Goal: Task Accomplishment & Management: Manage account settings

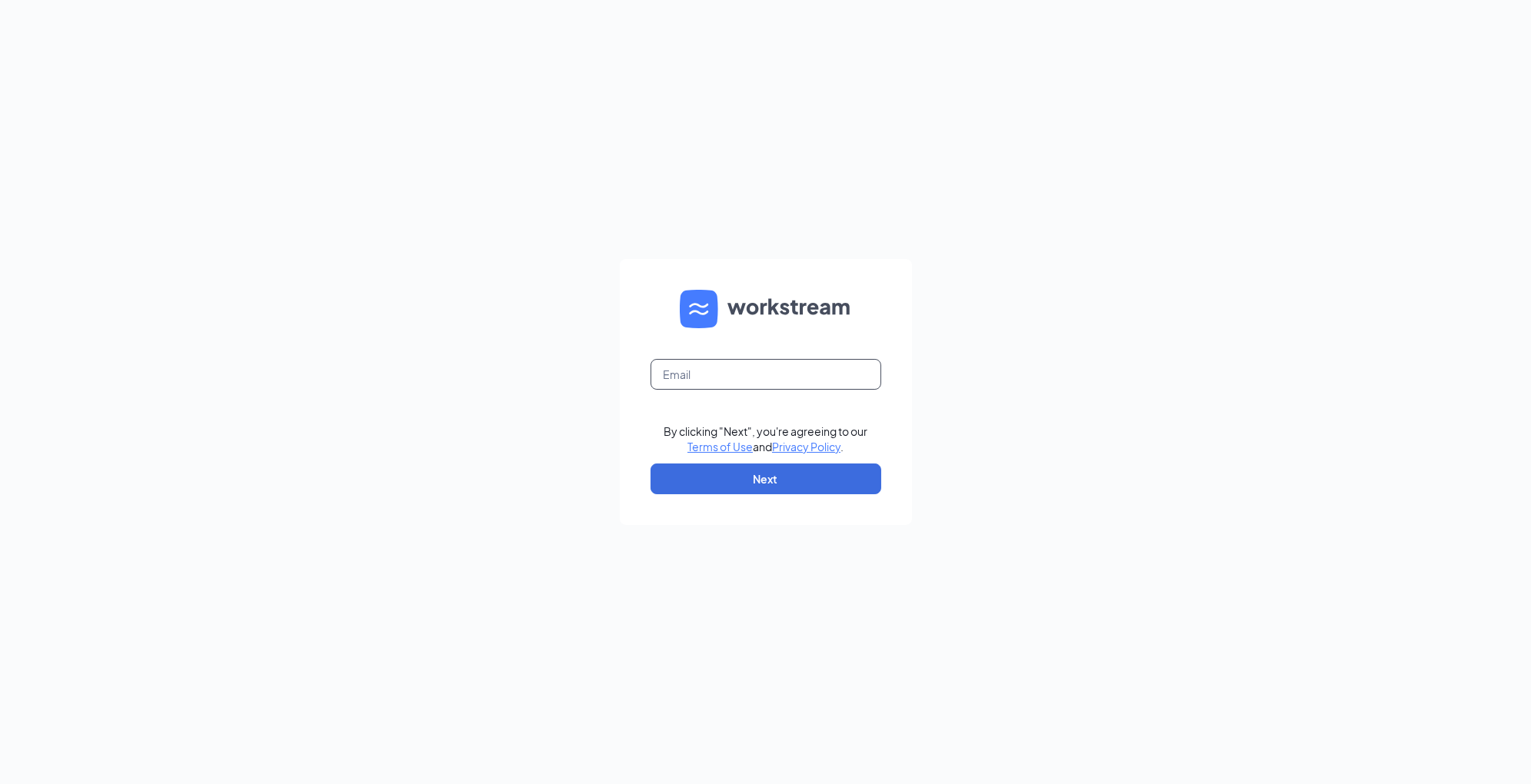
click at [788, 373] on input "text" at bounding box center [766, 373] width 231 height 31
type input "jeanne.miller@cfagreenvillems.com"
click at [809, 473] on button "Next" at bounding box center [766, 478] width 231 height 31
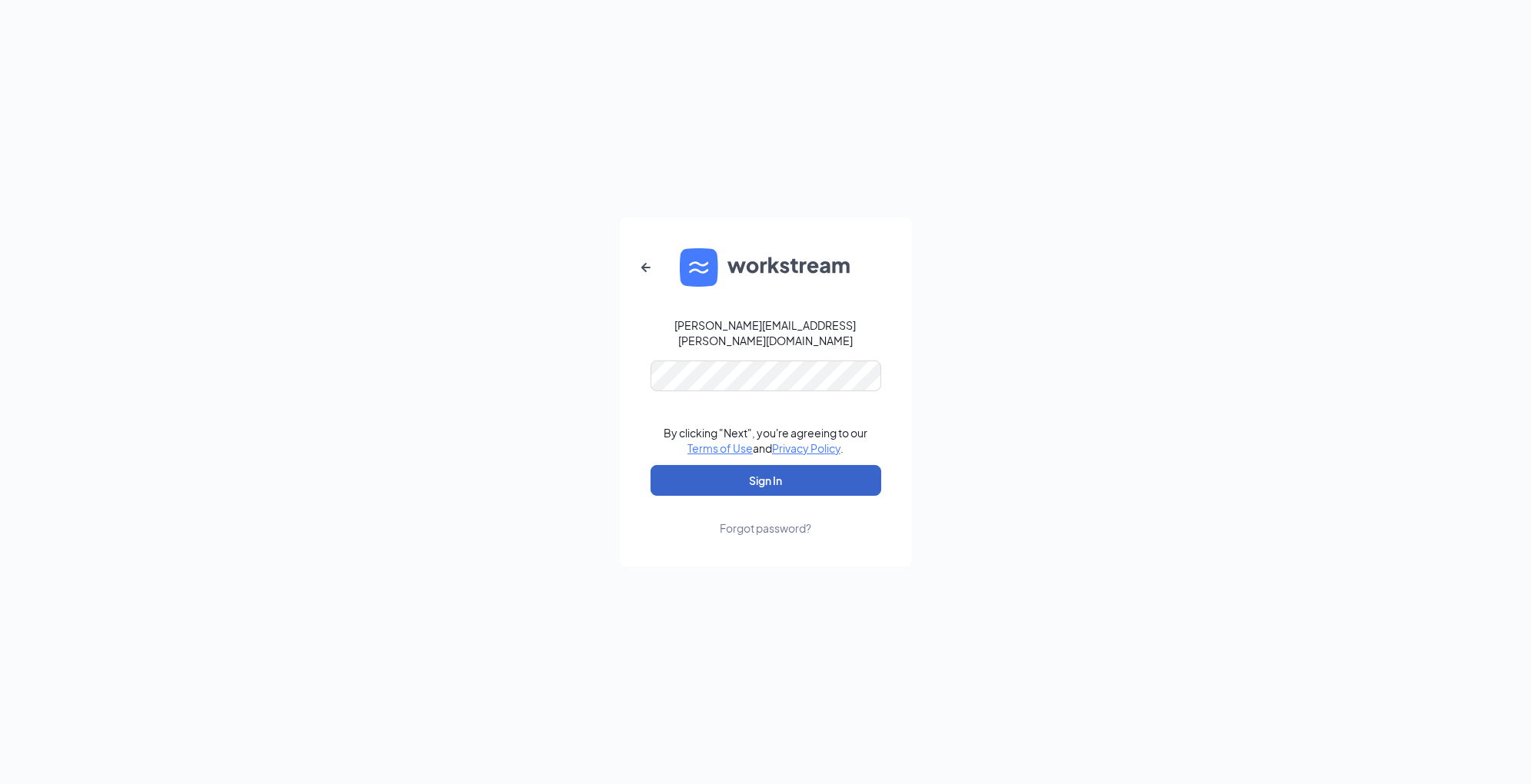
click at [778, 474] on button "Sign In" at bounding box center [766, 480] width 231 height 31
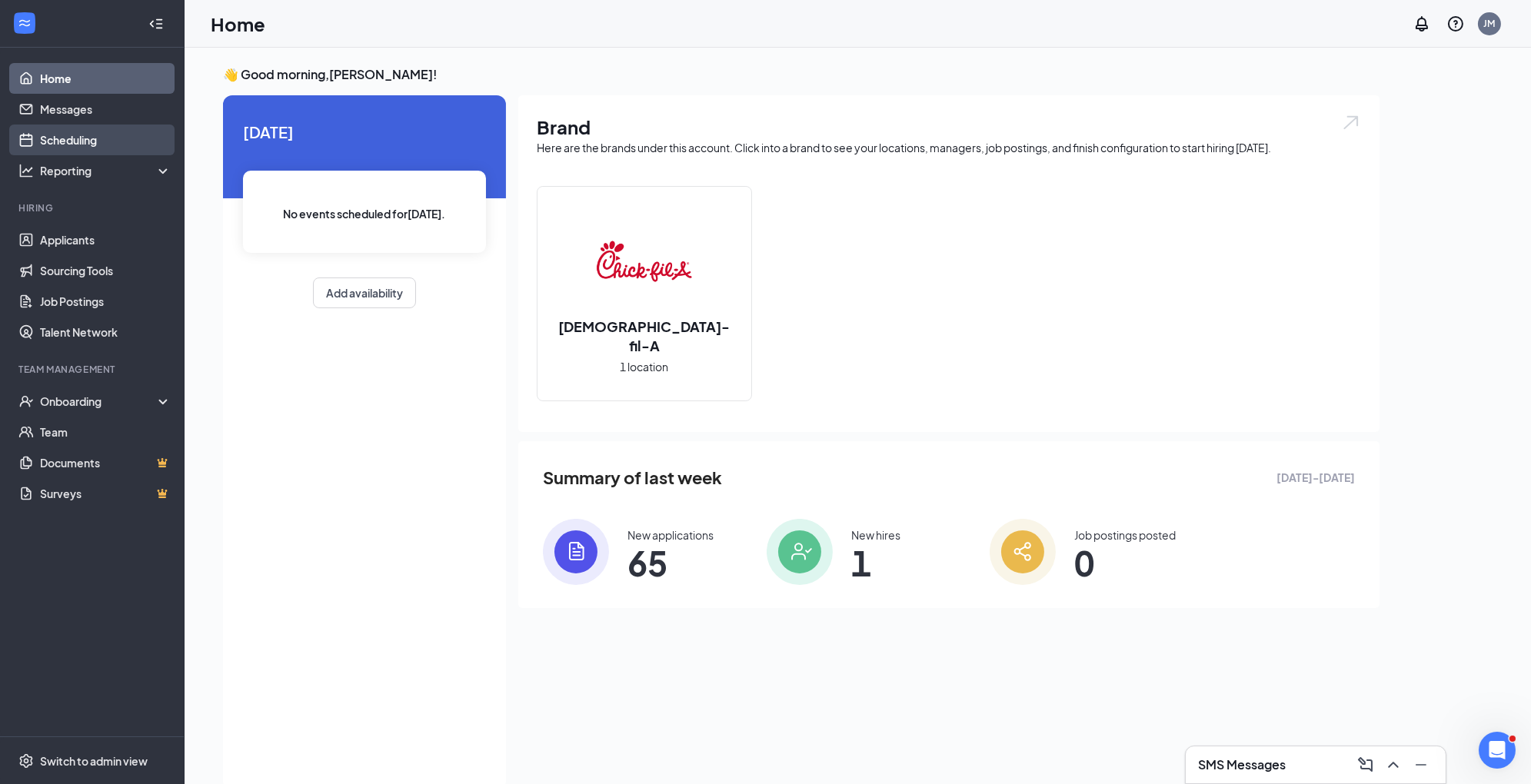
click at [119, 141] on link "Scheduling" at bounding box center [106, 139] width 132 height 31
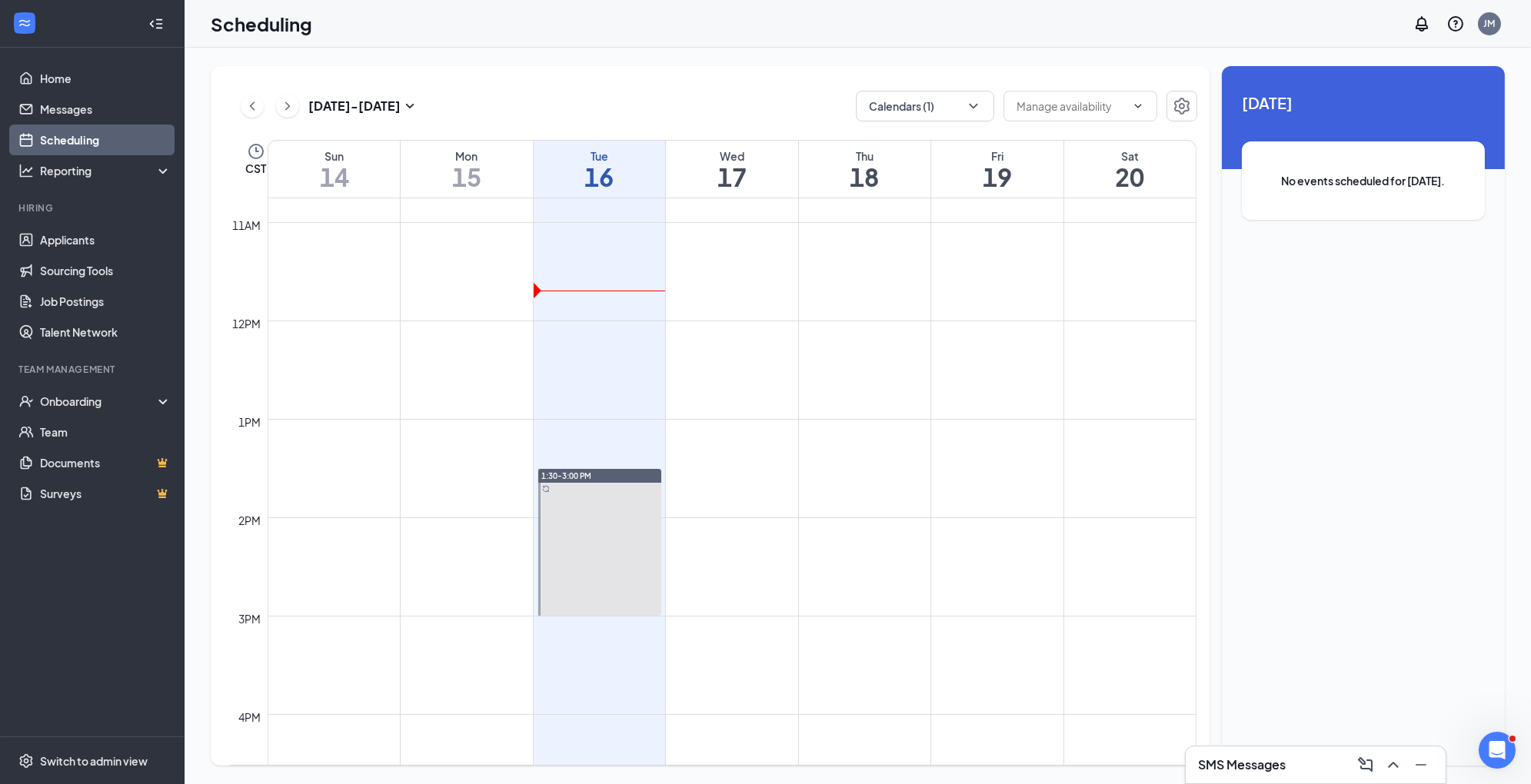
scroll to position [1056, 0]
click at [253, 103] on icon "ChevronLeft" at bounding box center [252, 105] width 5 height 8
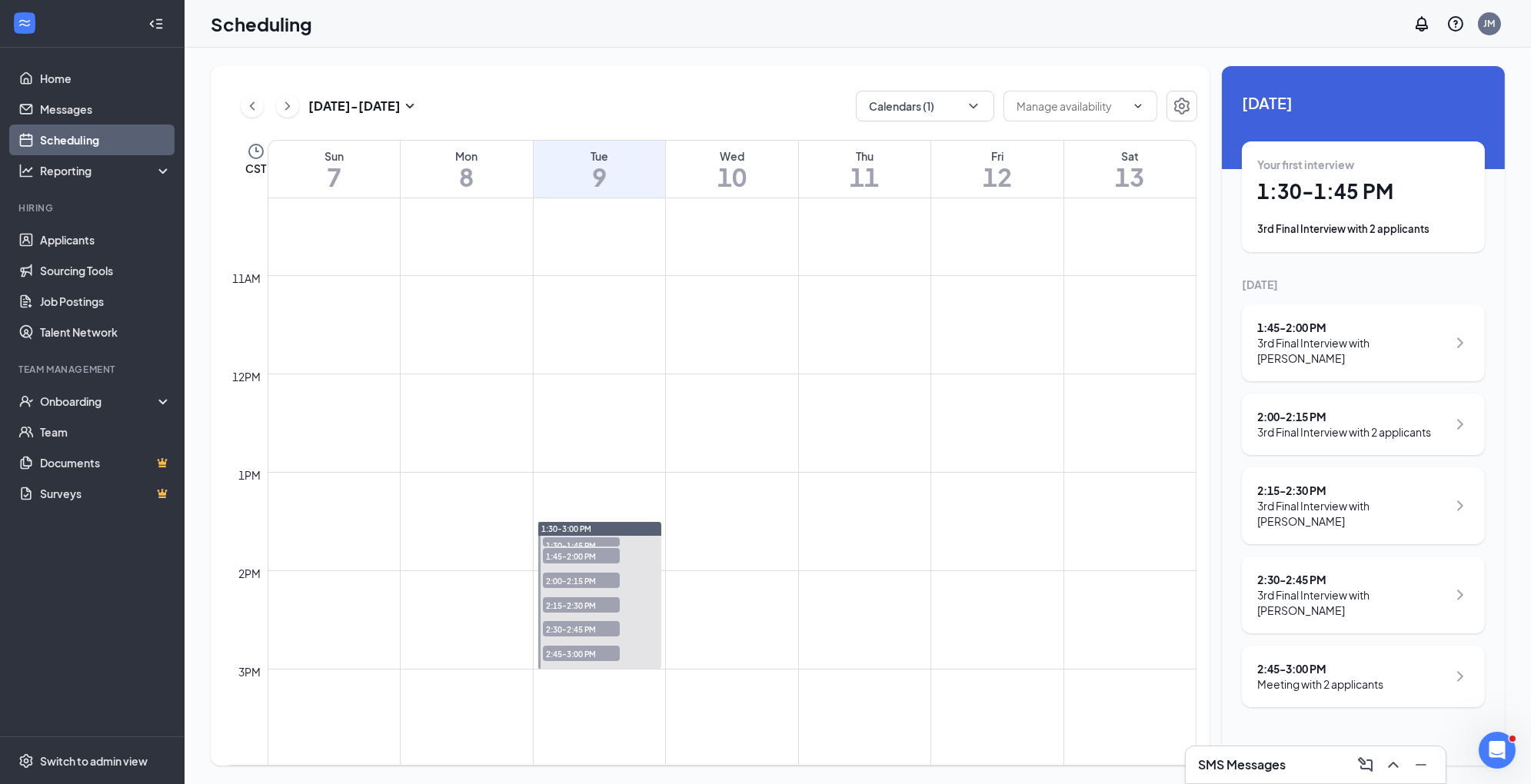
scroll to position [1150, 0]
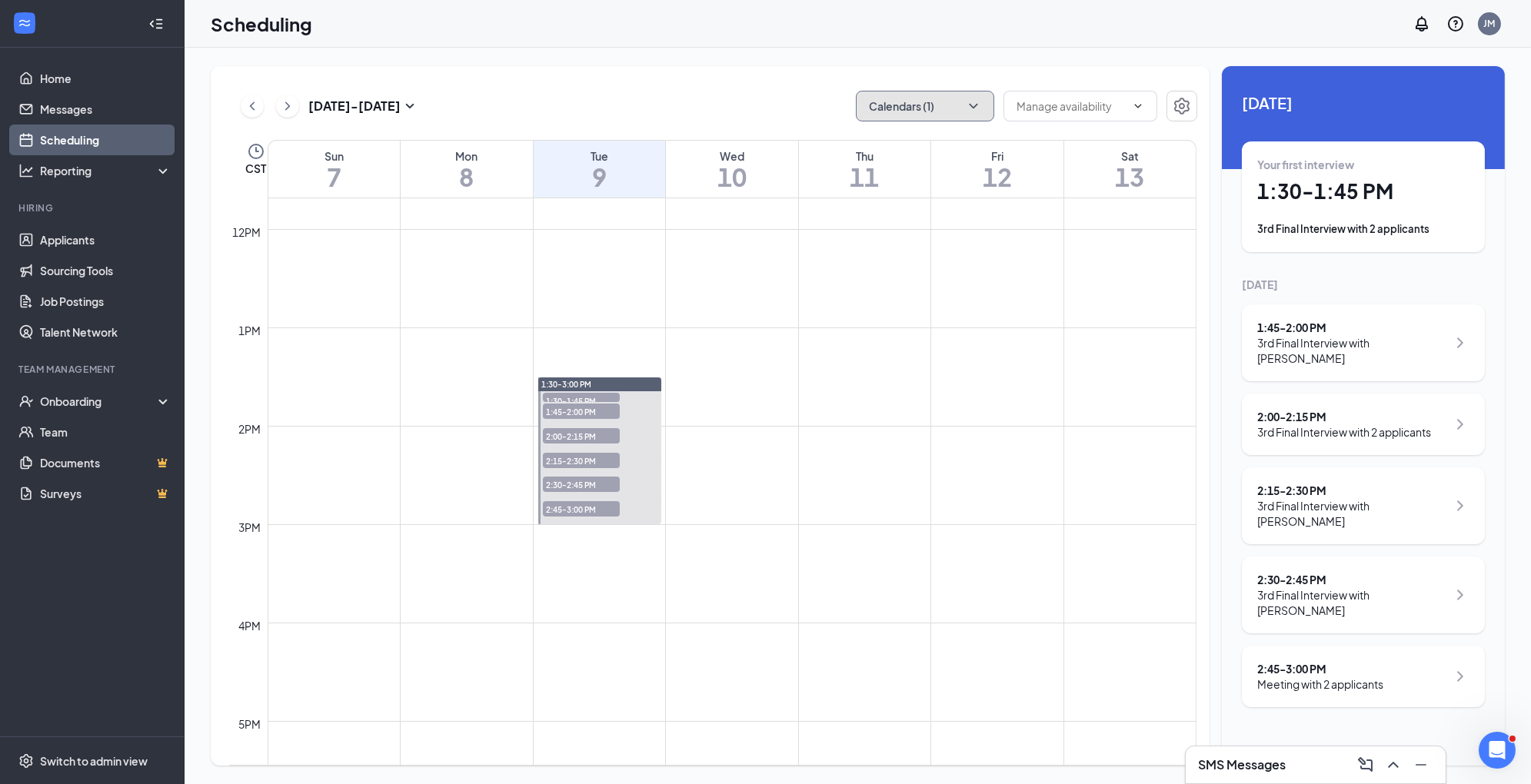
click at [927, 95] on button "Calendars (1)" at bounding box center [924, 106] width 138 height 31
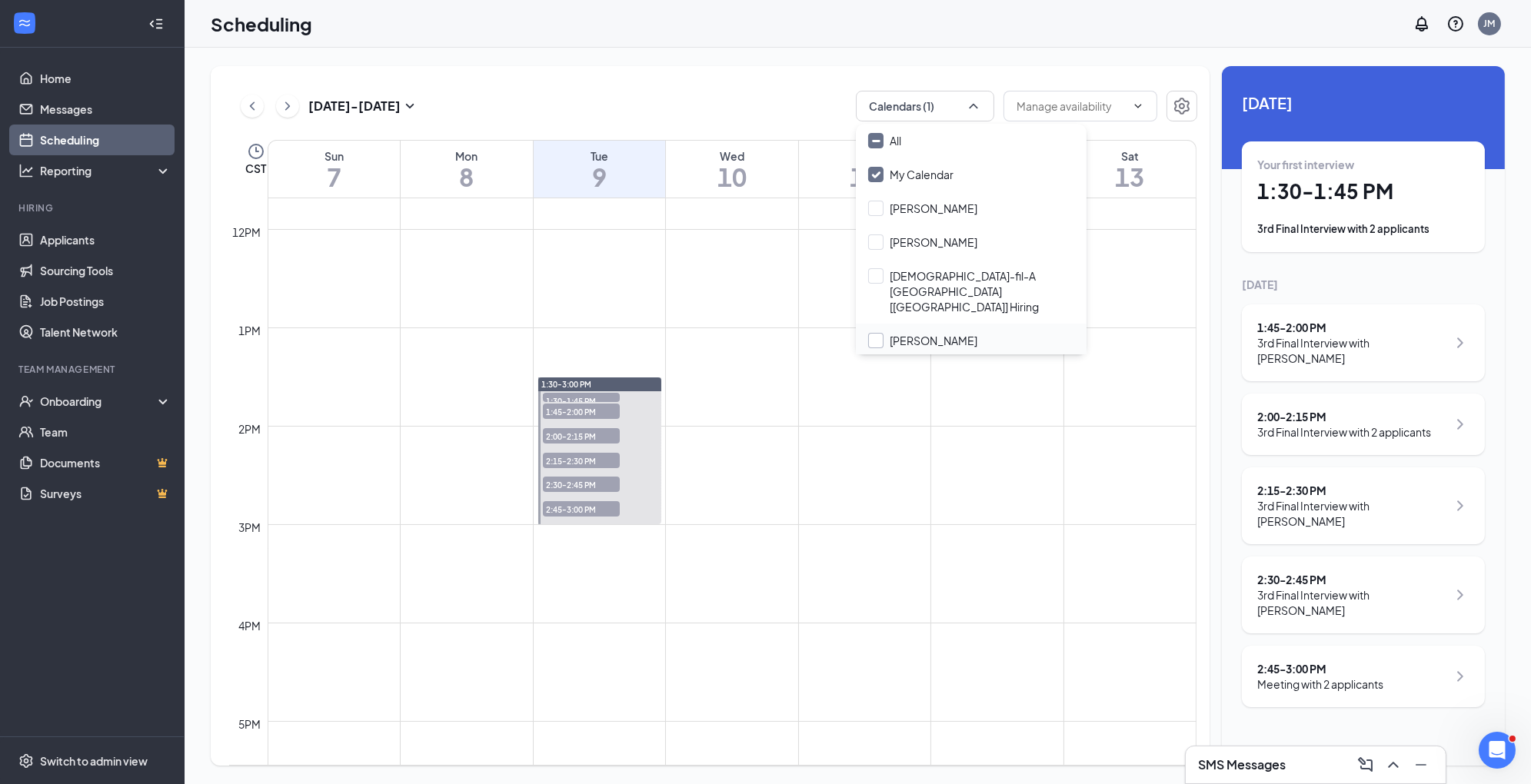
click at [878, 333] on input "[PERSON_NAME]" at bounding box center [923, 340] width 109 height 16
checkbox input "true"
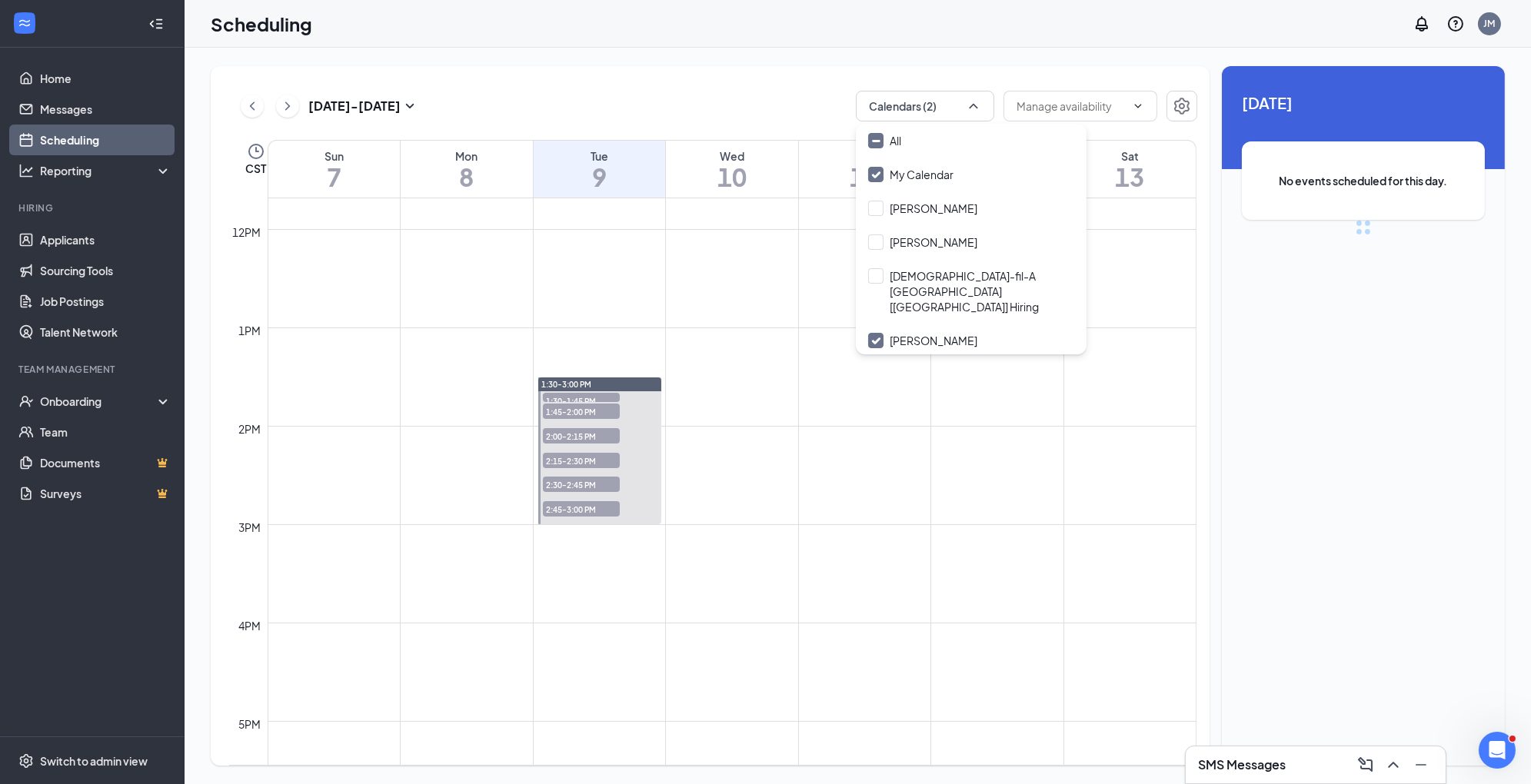
click at [761, 83] on div "[DATE] - [DATE] Calendars (2) CST Sun 7 Mon 8 Tue 9 Wed 10 Thu 11 Fri 12 Sat 13…" at bounding box center [710, 415] width 999 height 700
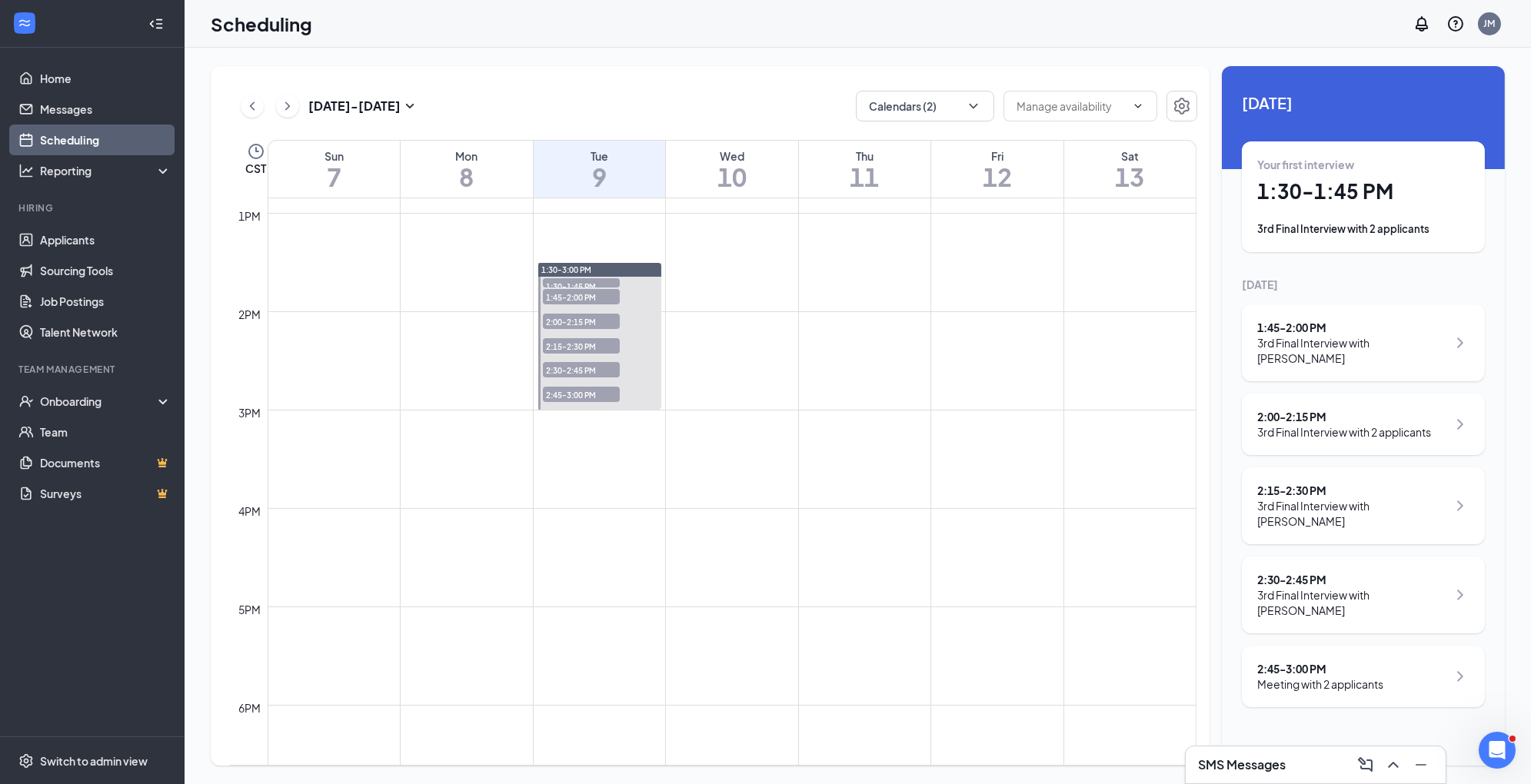
scroll to position [1220, 0]
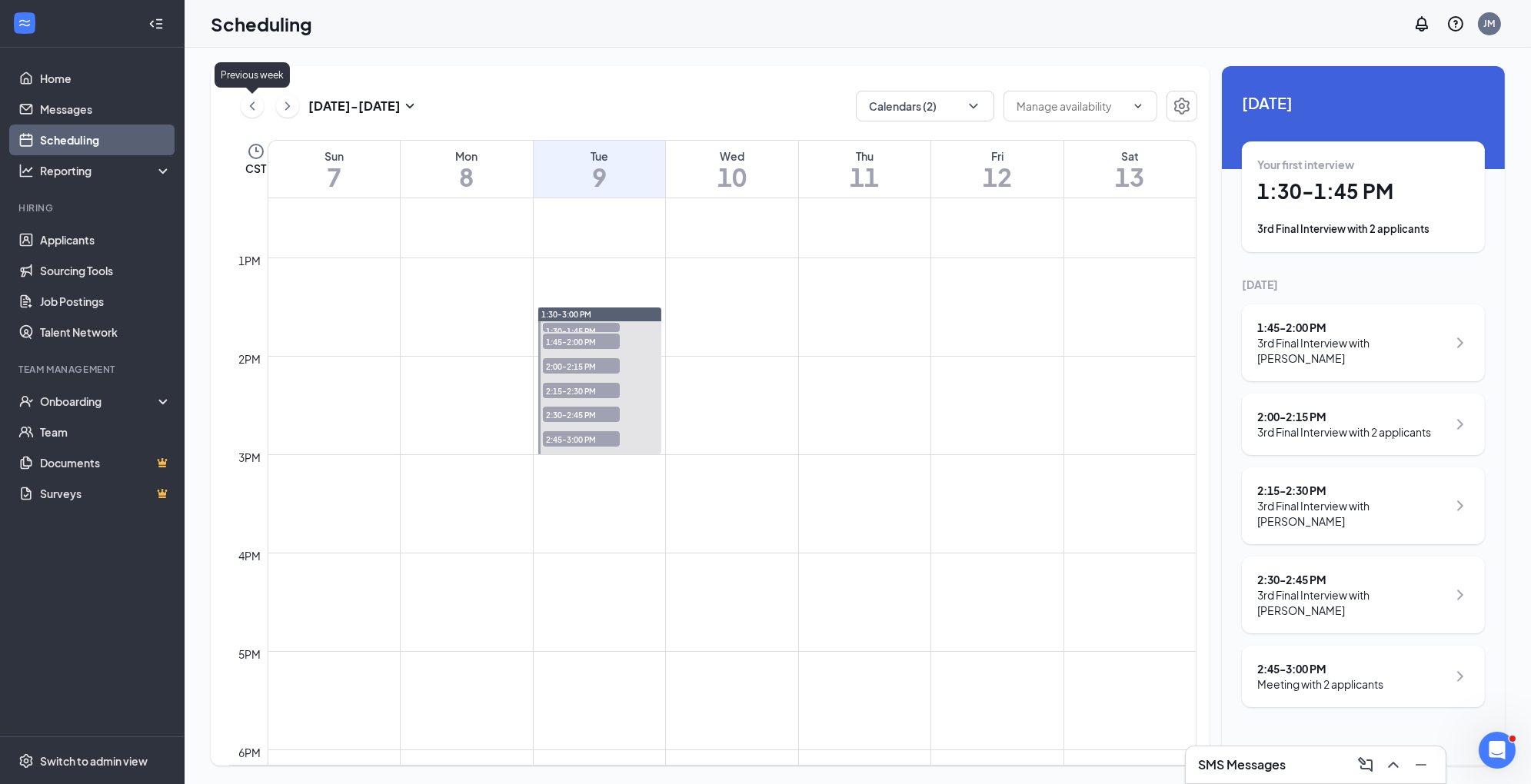
click at [248, 110] on icon "ChevronLeft" at bounding box center [252, 107] width 16 height 19
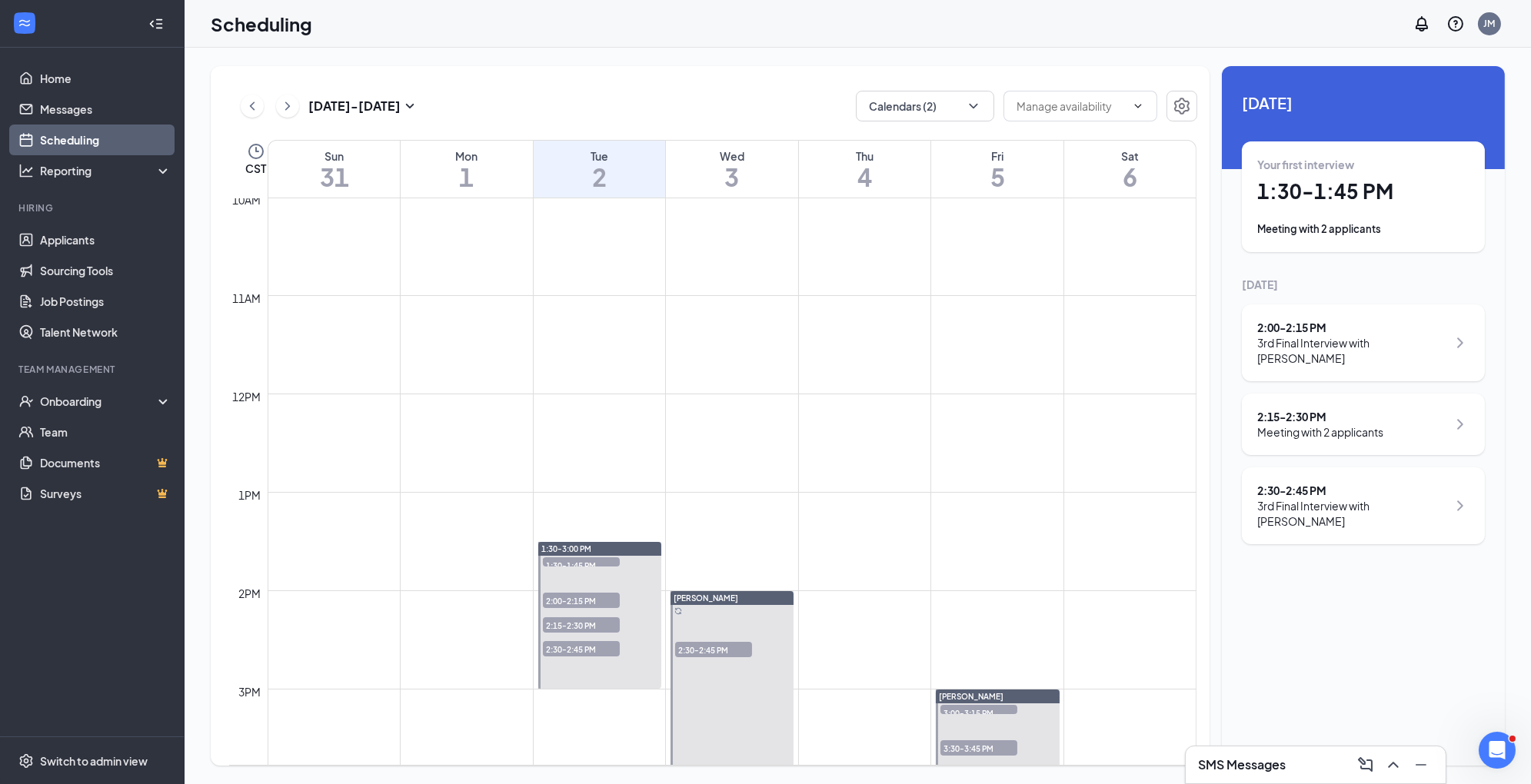
scroll to position [1130, 0]
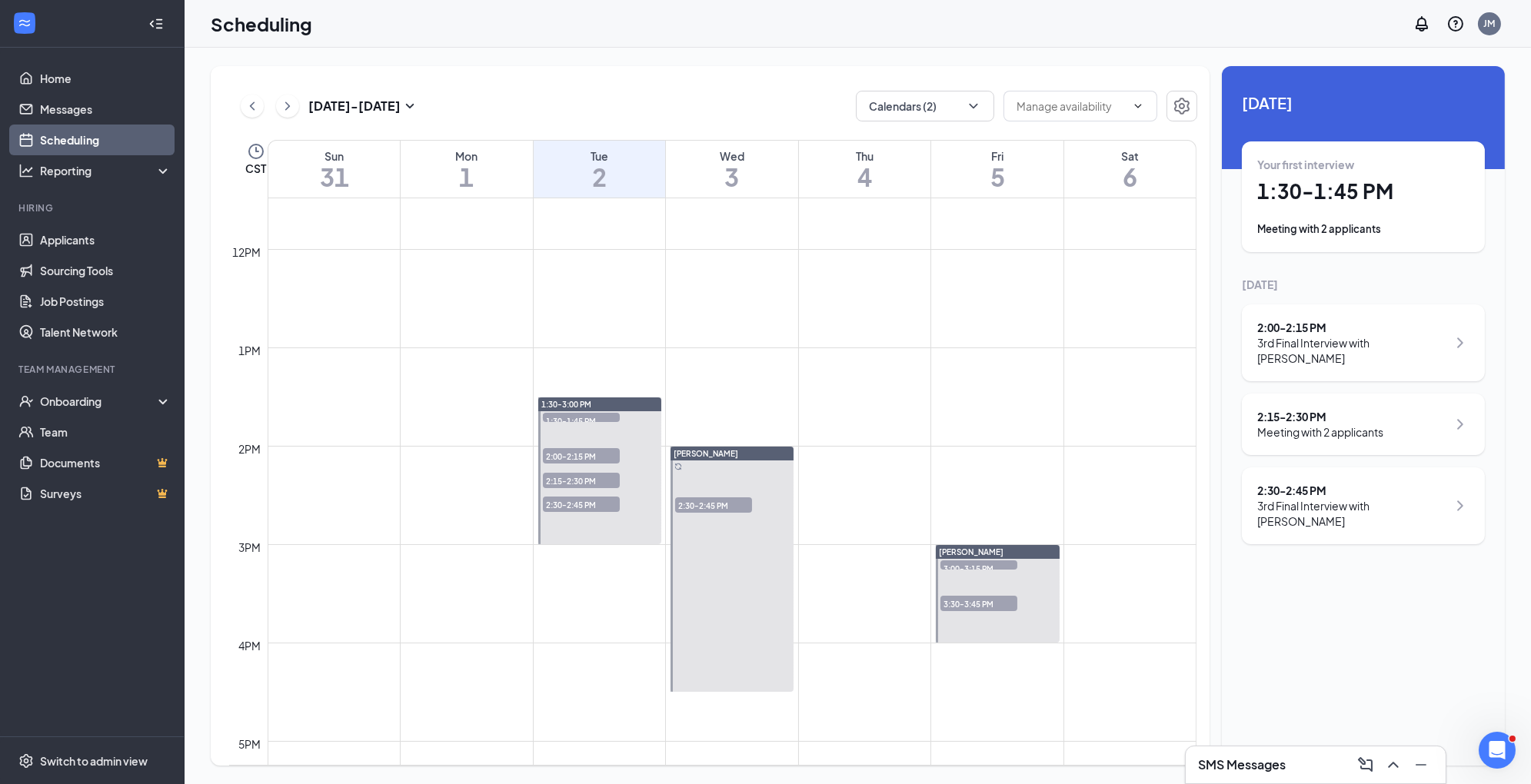
click at [719, 506] on span "2:30-2:45 PM" at bounding box center [713, 505] width 77 height 16
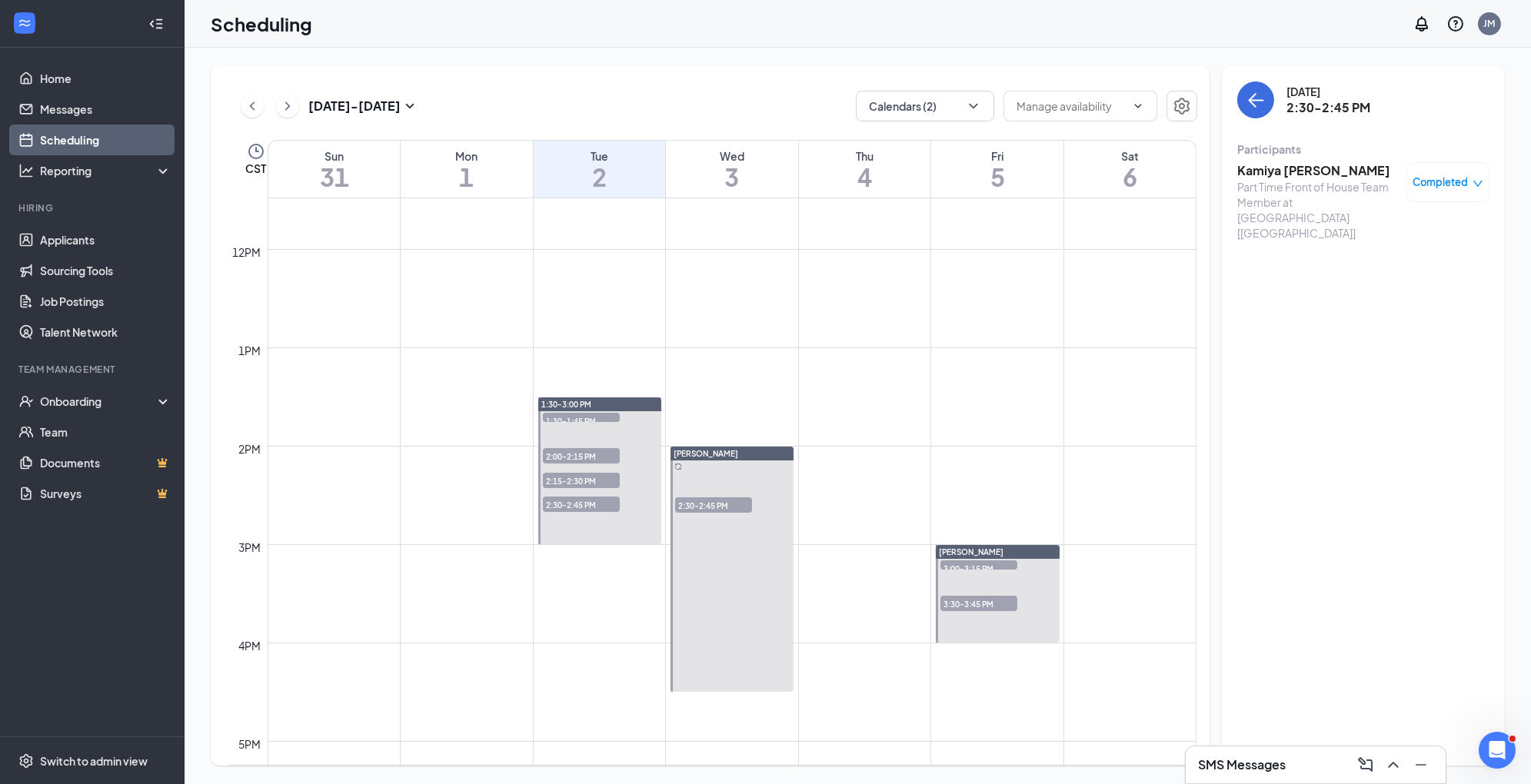
click at [611, 460] on span "2:00-2:15 PM" at bounding box center [581, 456] width 77 height 16
click at [614, 483] on span "2:15-2:30 PM" at bounding box center [581, 480] width 77 height 16
click at [614, 510] on span "2:30-2:45 PM" at bounding box center [581, 504] width 77 height 16
click at [968, 601] on span "3:30-3:45 PM" at bounding box center [979, 603] width 77 height 16
click at [984, 563] on span "3:00-3:15 PM" at bounding box center [979, 568] width 77 height 16
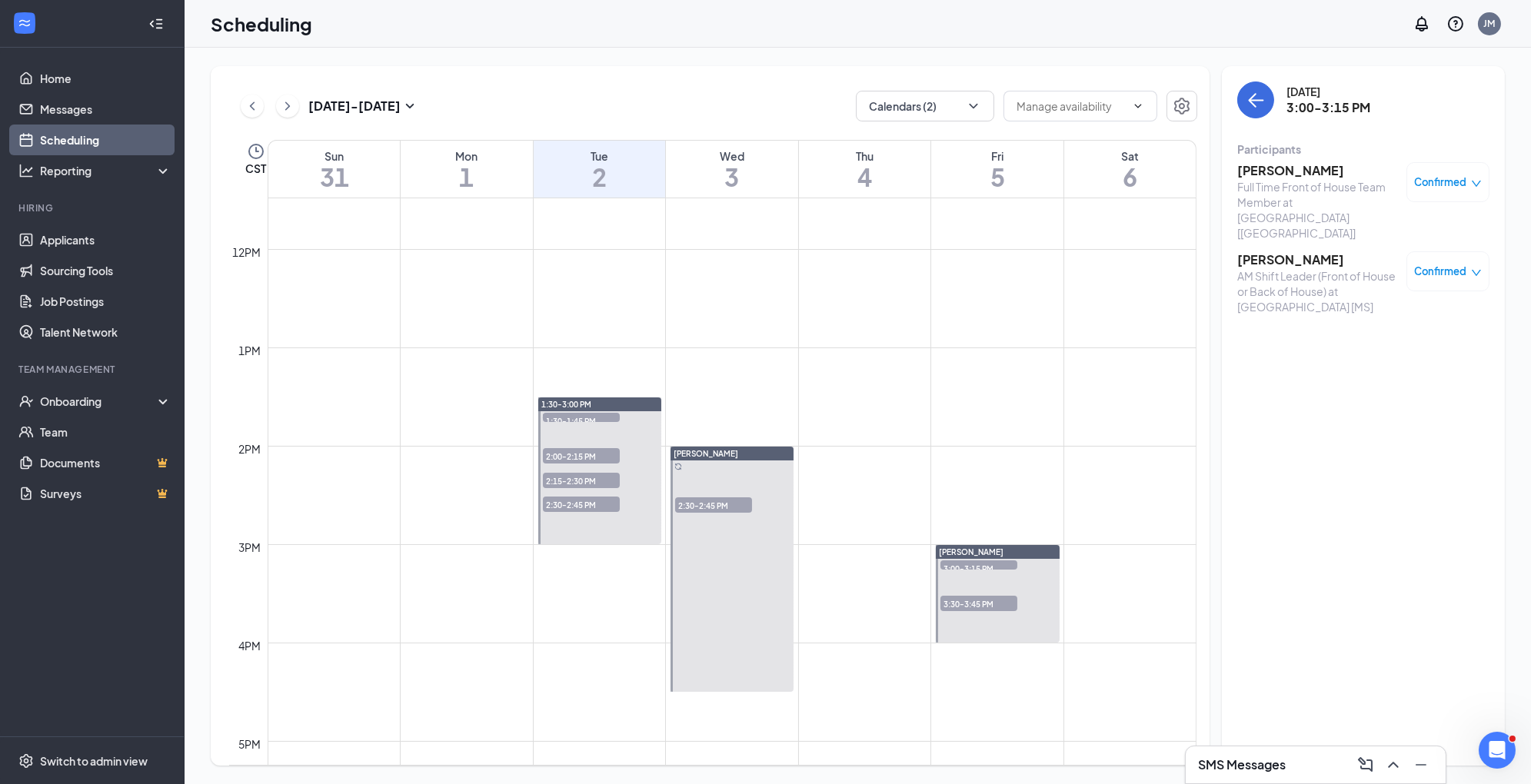
click at [1445, 264] on span "Confirmed" at bounding box center [1440, 272] width 52 height 16
click at [1309, 313] on div "[DATE] 3:00-3:15 PM Participants [PERSON_NAME] Full Time Front of House Team Me…" at bounding box center [1362, 415] width 283 height 700
click at [690, 508] on span "2:30-2:45 PM" at bounding box center [713, 505] width 77 height 16
click at [607, 458] on span "2:00-2:15 PM" at bounding box center [581, 456] width 77 height 16
click at [607, 475] on span "2:15-2:30 PM" at bounding box center [581, 480] width 77 height 16
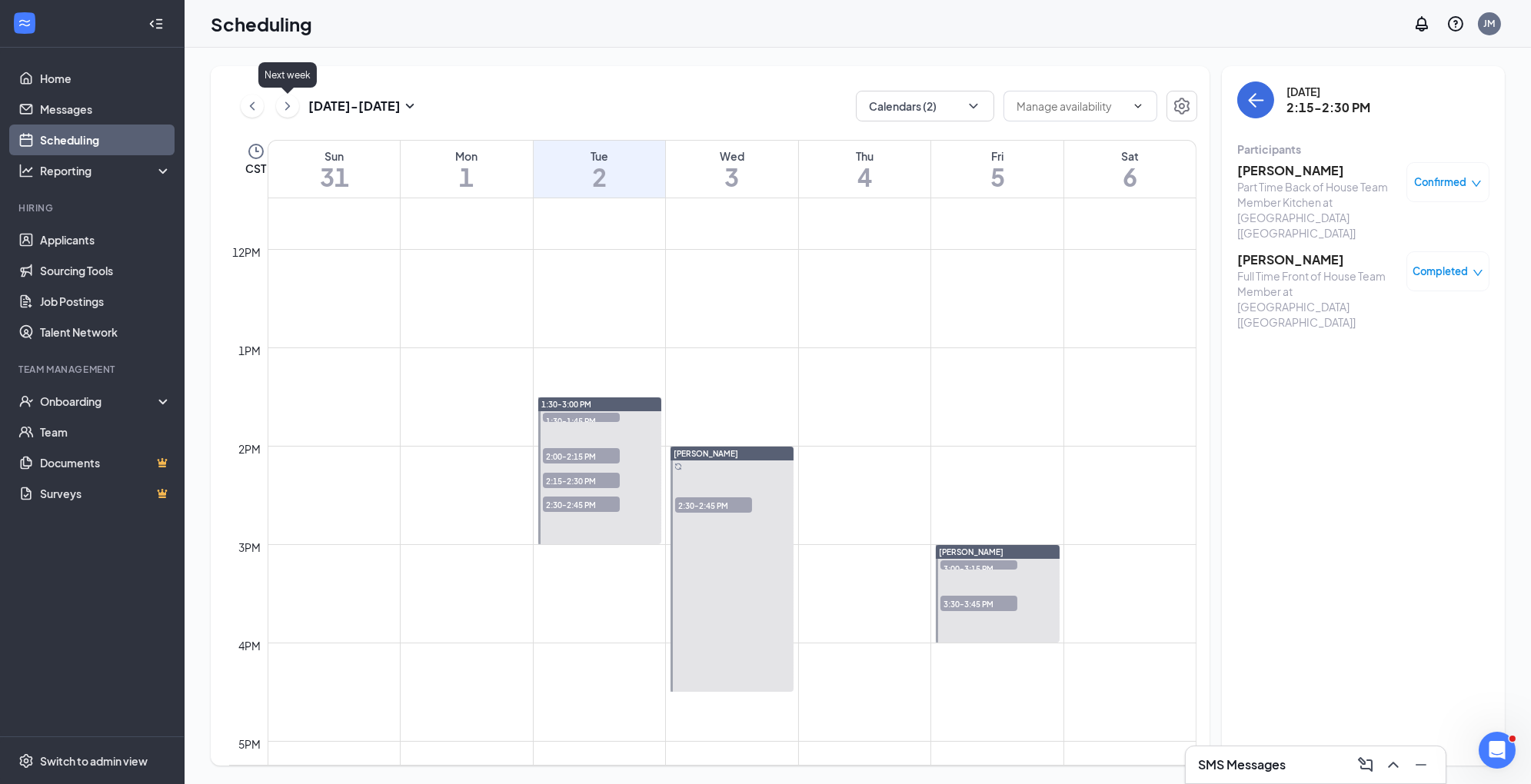
click at [293, 107] on icon "ChevronRight" at bounding box center [287, 107] width 16 height 19
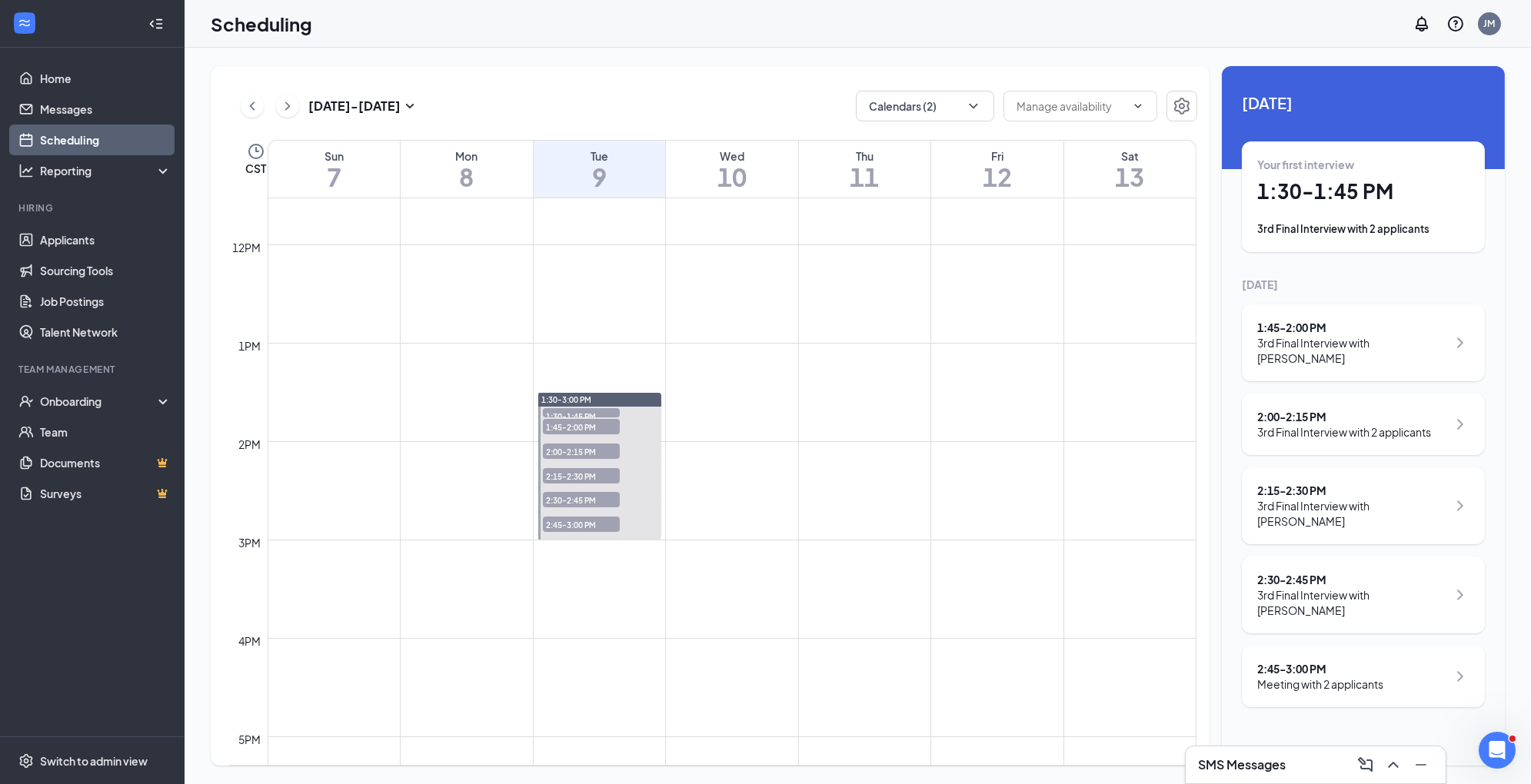
scroll to position [1267, 0]
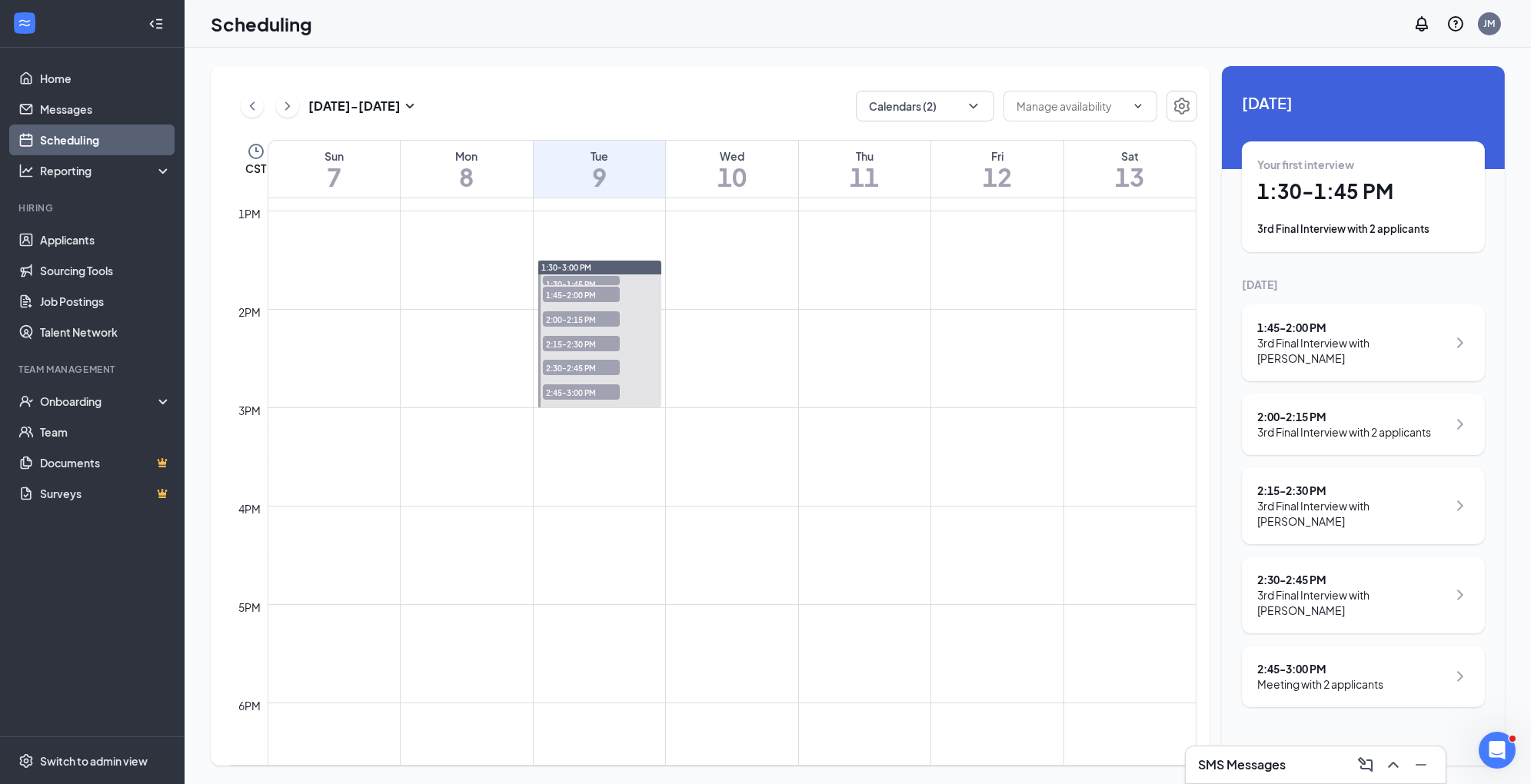
click at [601, 280] on span "1:30-1:45 PM" at bounding box center [581, 284] width 77 height 16
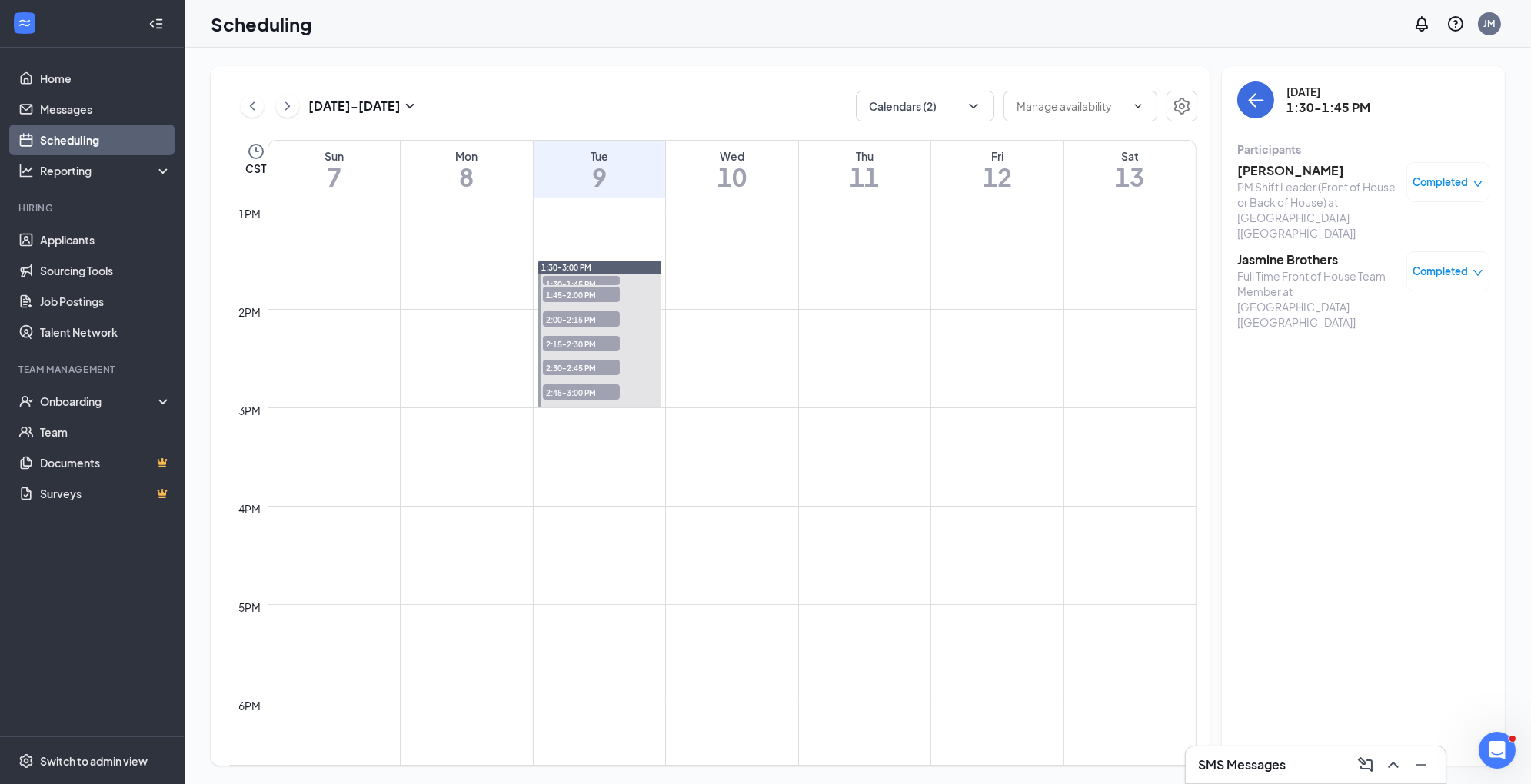
click at [600, 300] on span "1:45-2:00 PM" at bounding box center [581, 294] width 77 height 16
click at [601, 319] on span "2:00-2:15 PM" at bounding box center [581, 319] width 77 height 16
click at [977, 101] on icon "ChevronDown" at bounding box center [973, 106] width 16 height 16
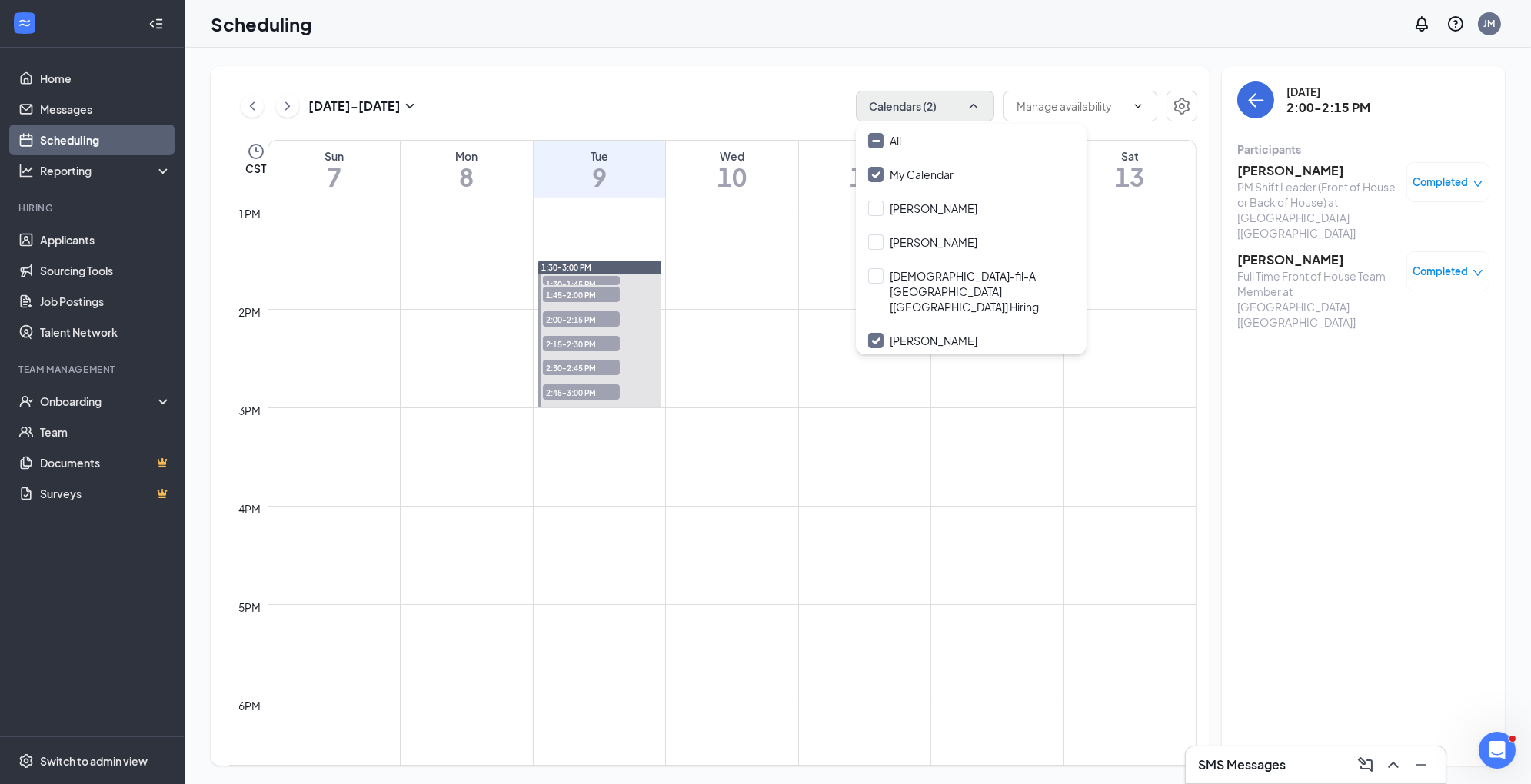
click at [873, 358] on div "[PERSON_NAME]" at bounding box center [970, 374] width 231 height 33
checkbox input "true"
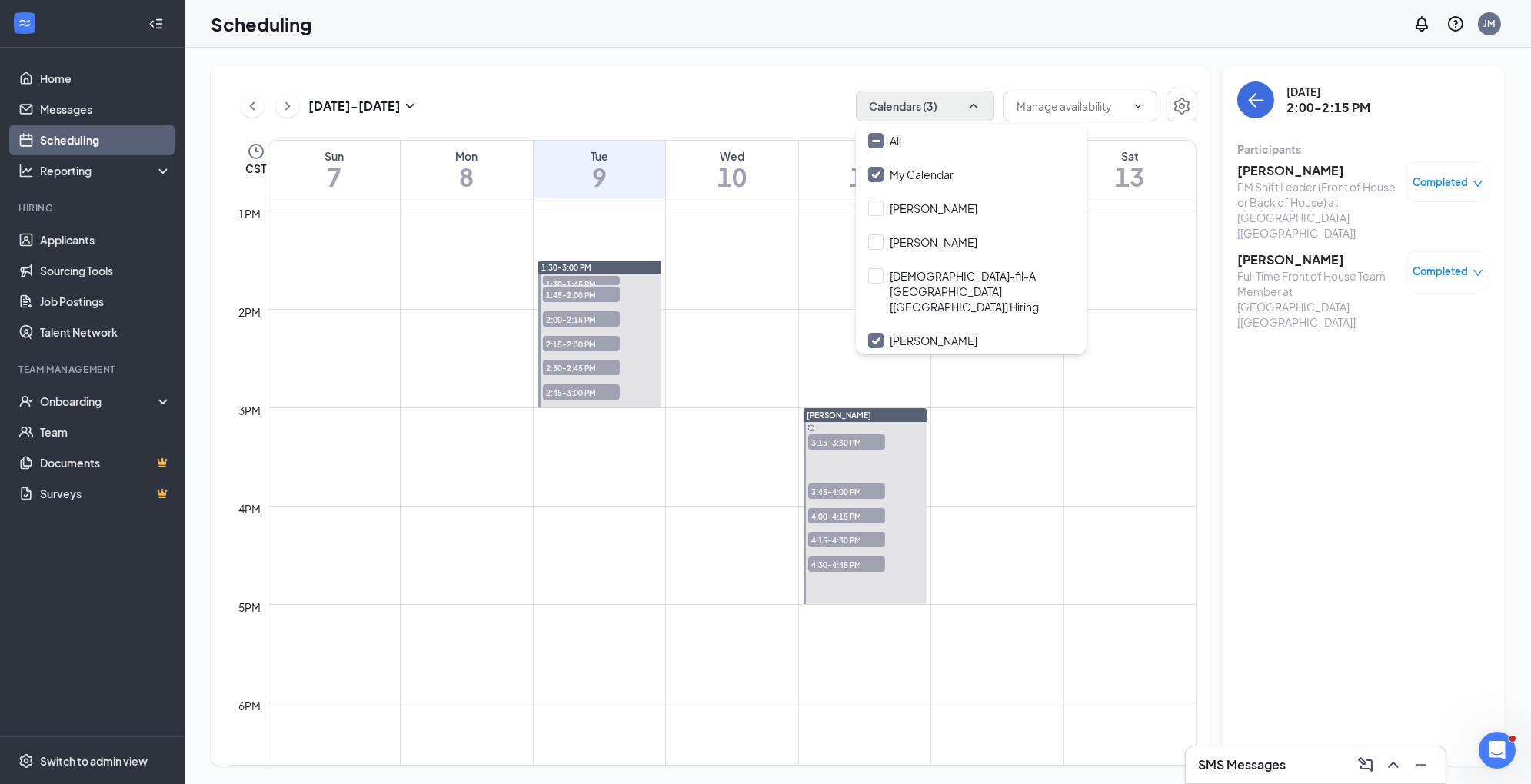
click at [774, 62] on div "[DATE] - [DATE] Calendars (3) CST Sun 7 Mon 8 Tue 9 Wed 10 Thu 11 Fri 12 Sat 13…" at bounding box center [857, 415] width 1346 height 737
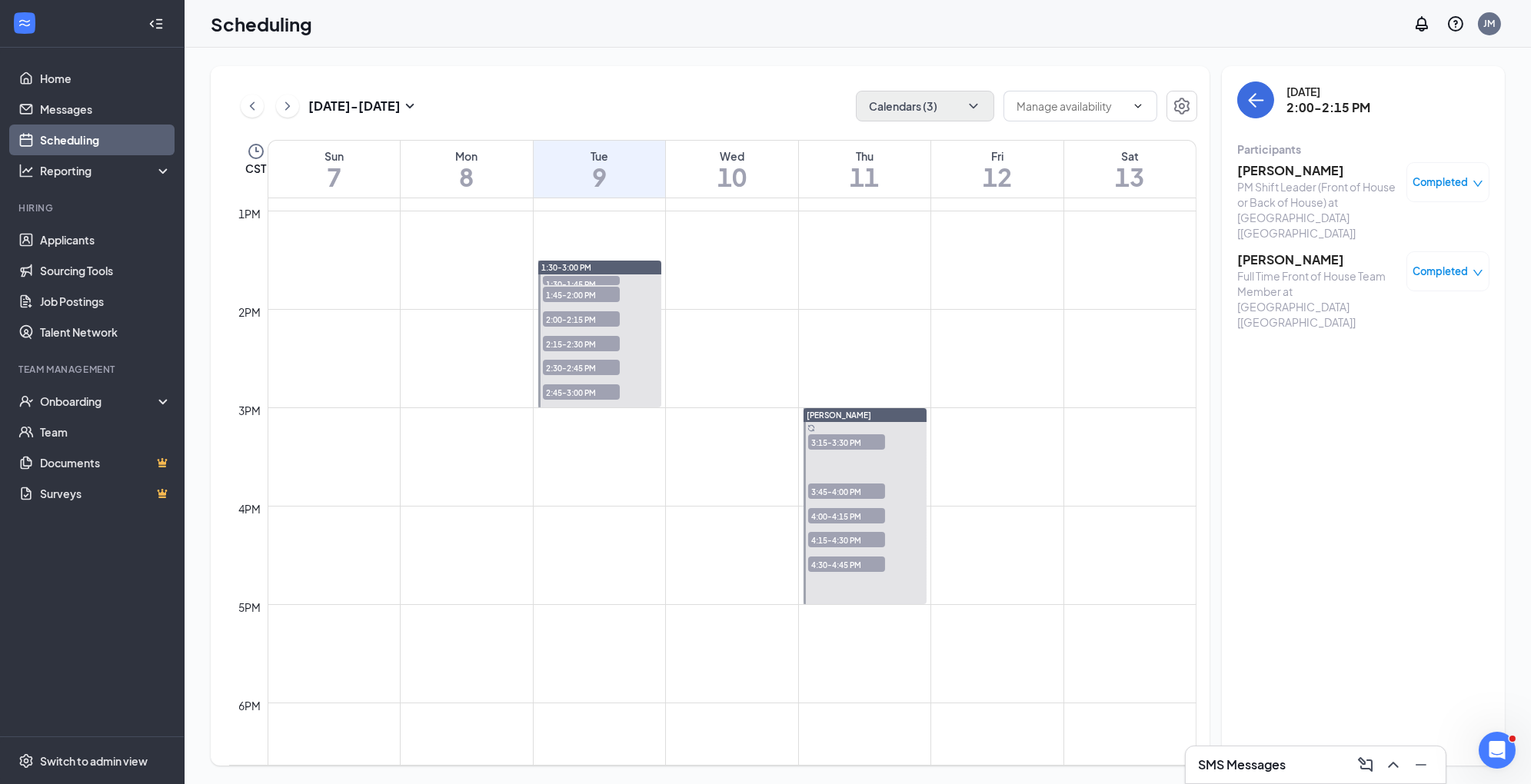
click at [844, 441] on span "3:15-3:30 PM" at bounding box center [846, 442] width 77 height 16
click at [282, 107] on icon "ChevronRight" at bounding box center [287, 107] width 16 height 19
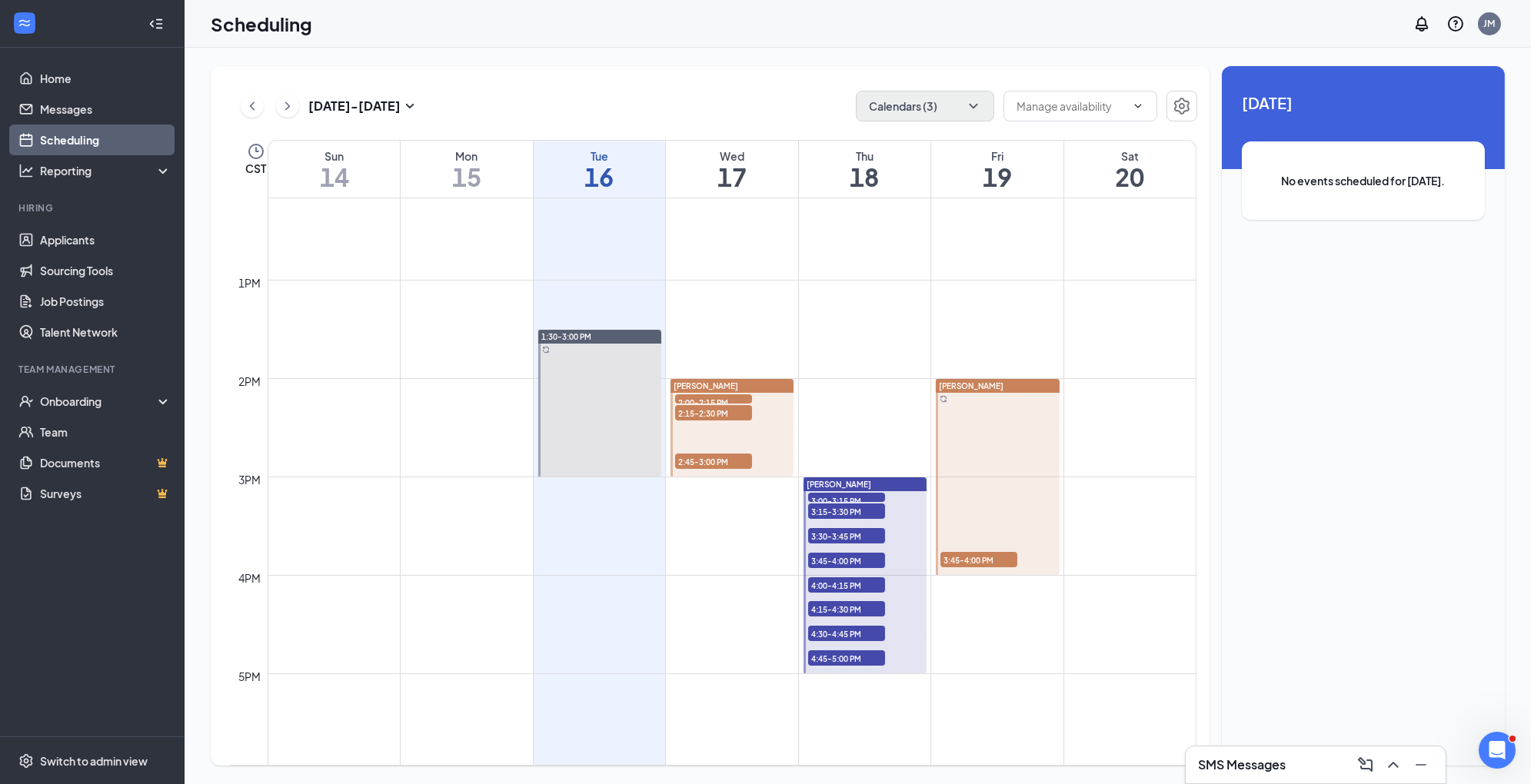
scroll to position [1170, 0]
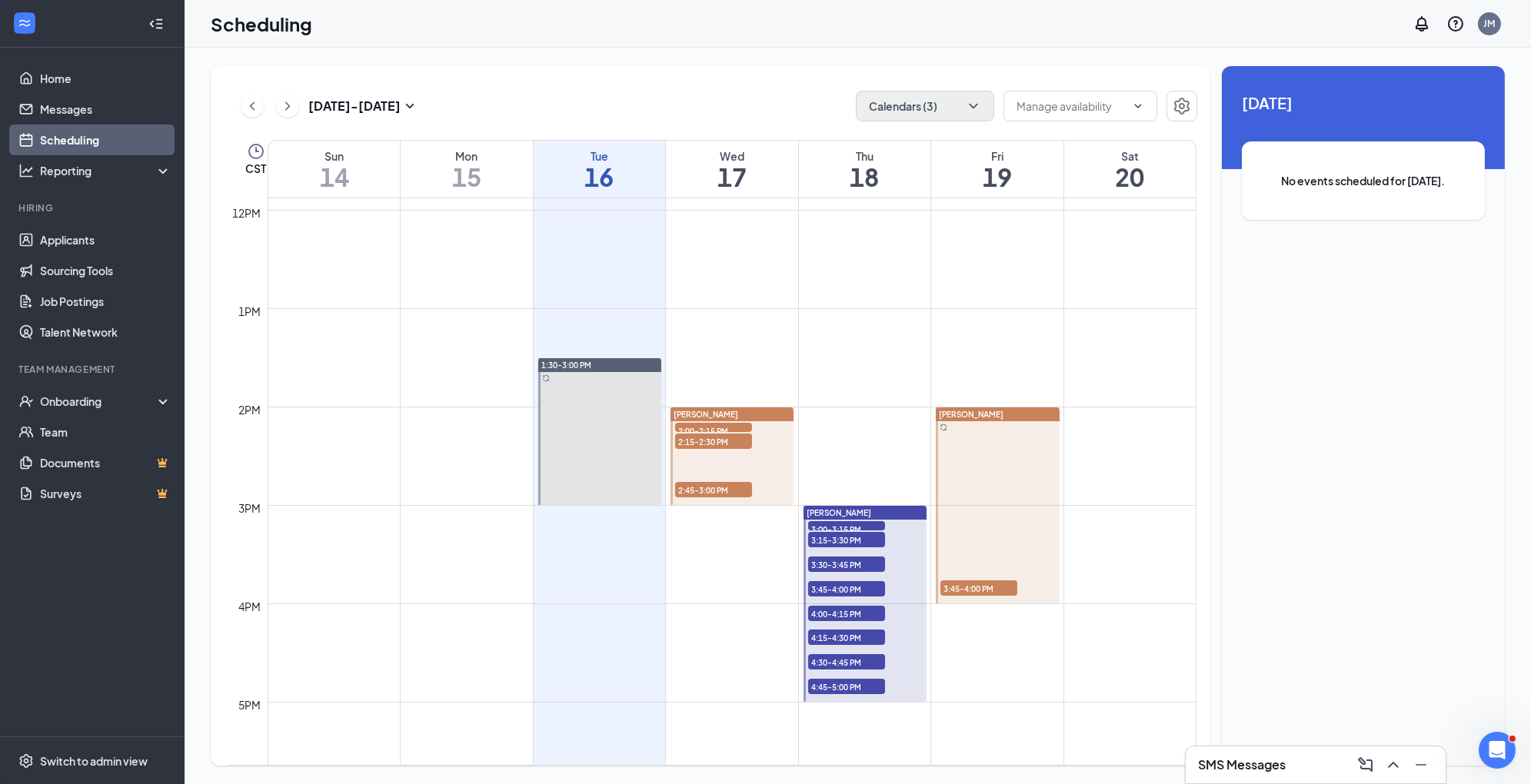
click at [864, 525] on span "3:00-3:15 PM" at bounding box center [846, 528] width 77 height 16
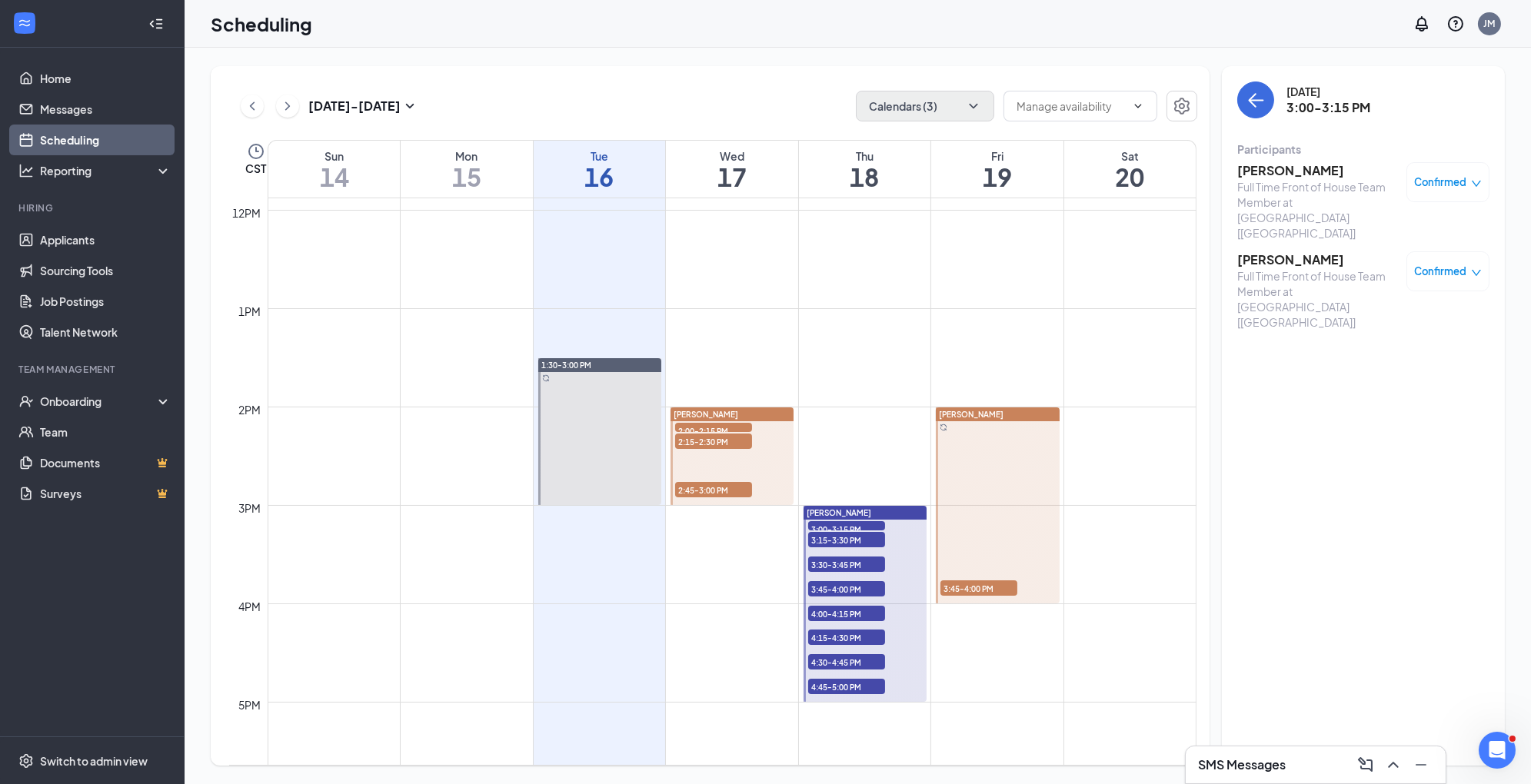
click at [864, 539] on span "3:15-3:30 PM" at bounding box center [846, 539] width 77 height 16
click at [863, 565] on span "3:30-3:45 PM" at bounding box center [846, 564] width 77 height 16
click at [863, 584] on span "3:45-4:00 PM" at bounding box center [846, 588] width 77 height 16
click at [860, 613] on span "4:00-4:15 PM" at bounding box center [846, 613] width 77 height 16
click at [858, 639] on span "4:15-4:30 PM" at bounding box center [846, 637] width 77 height 16
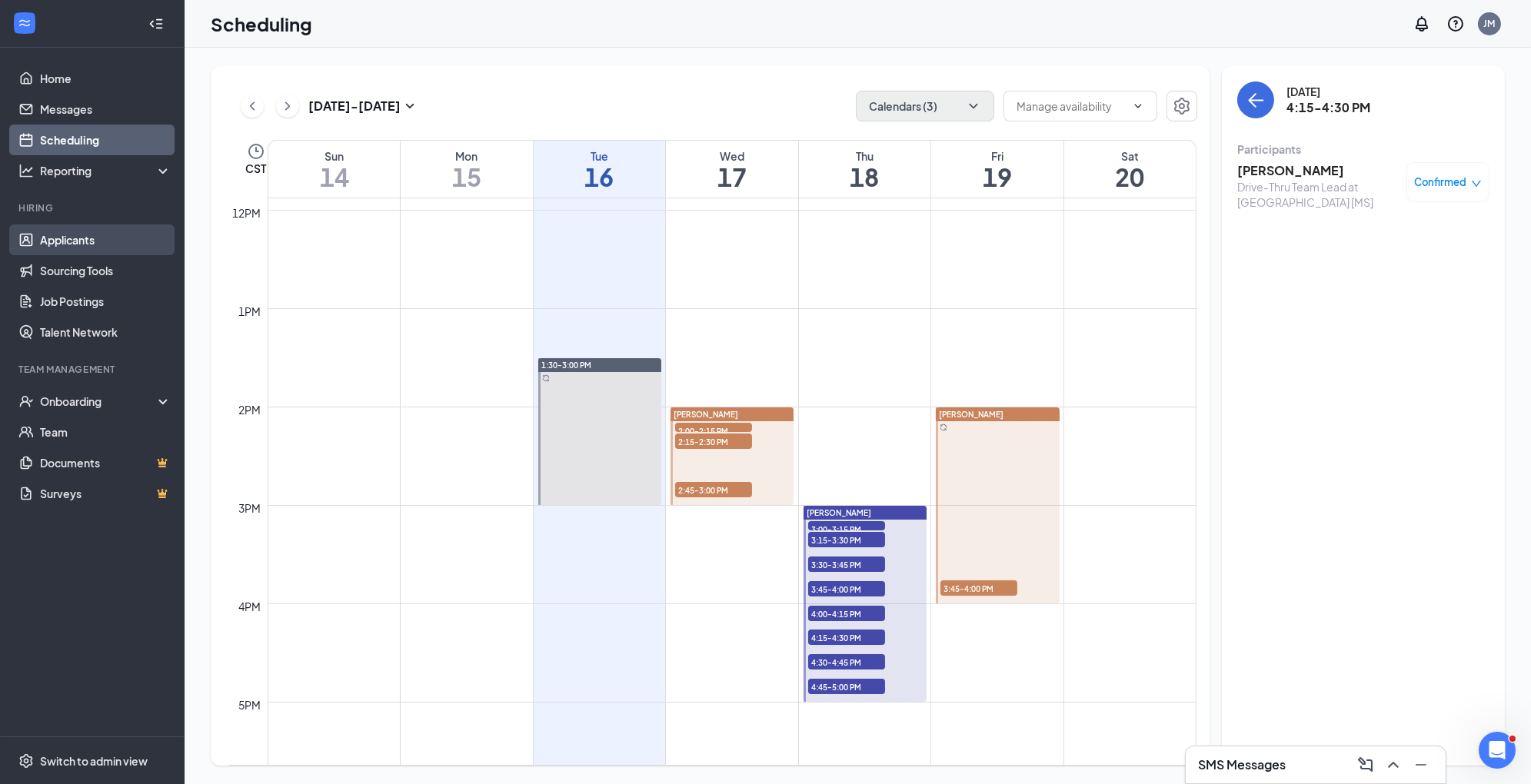
click at [110, 246] on link "Applicants" at bounding box center [106, 239] width 132 height 31
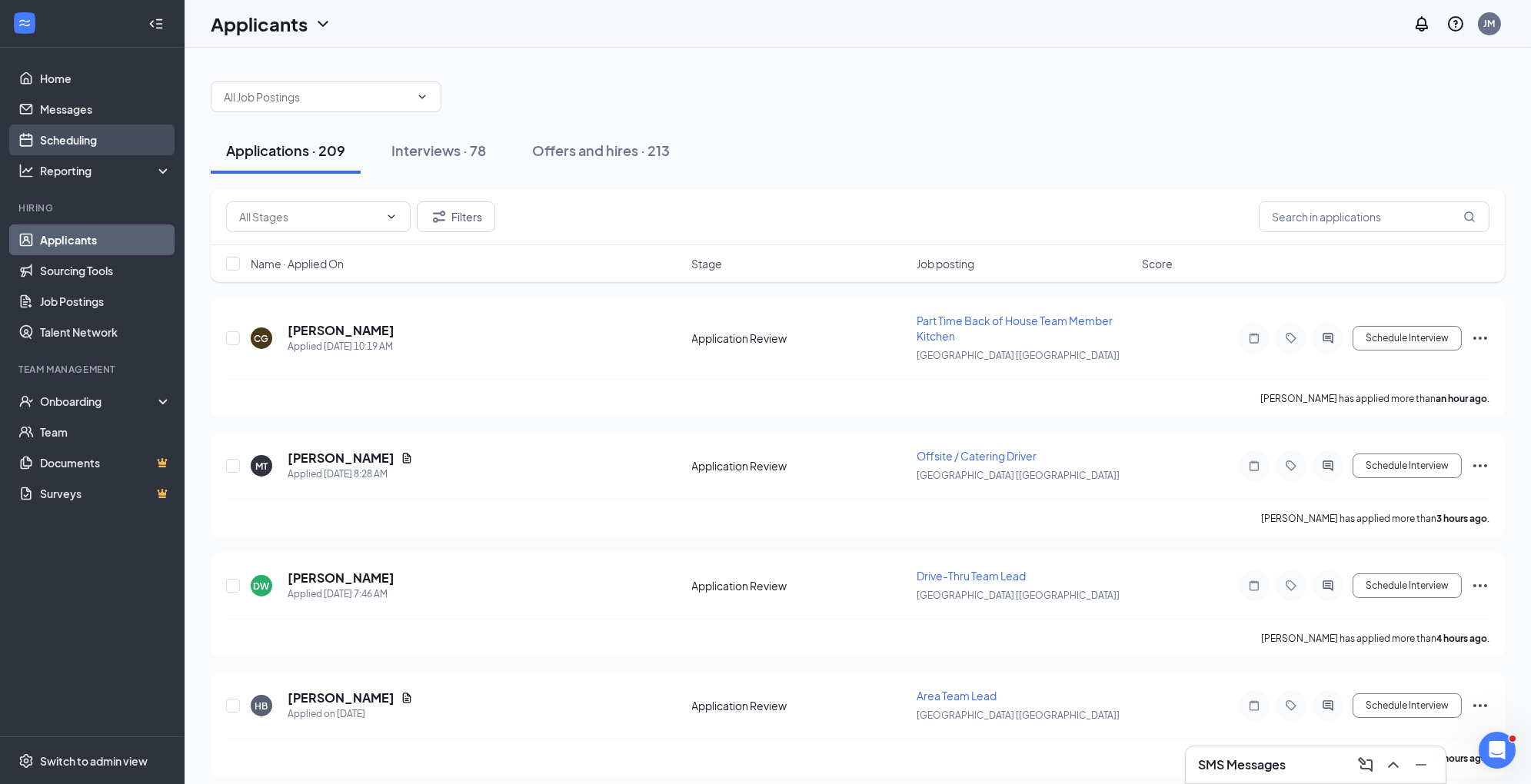
click at [77, 137] on link "Scheduling" at bounding box center [106, 139] width 132 height 31
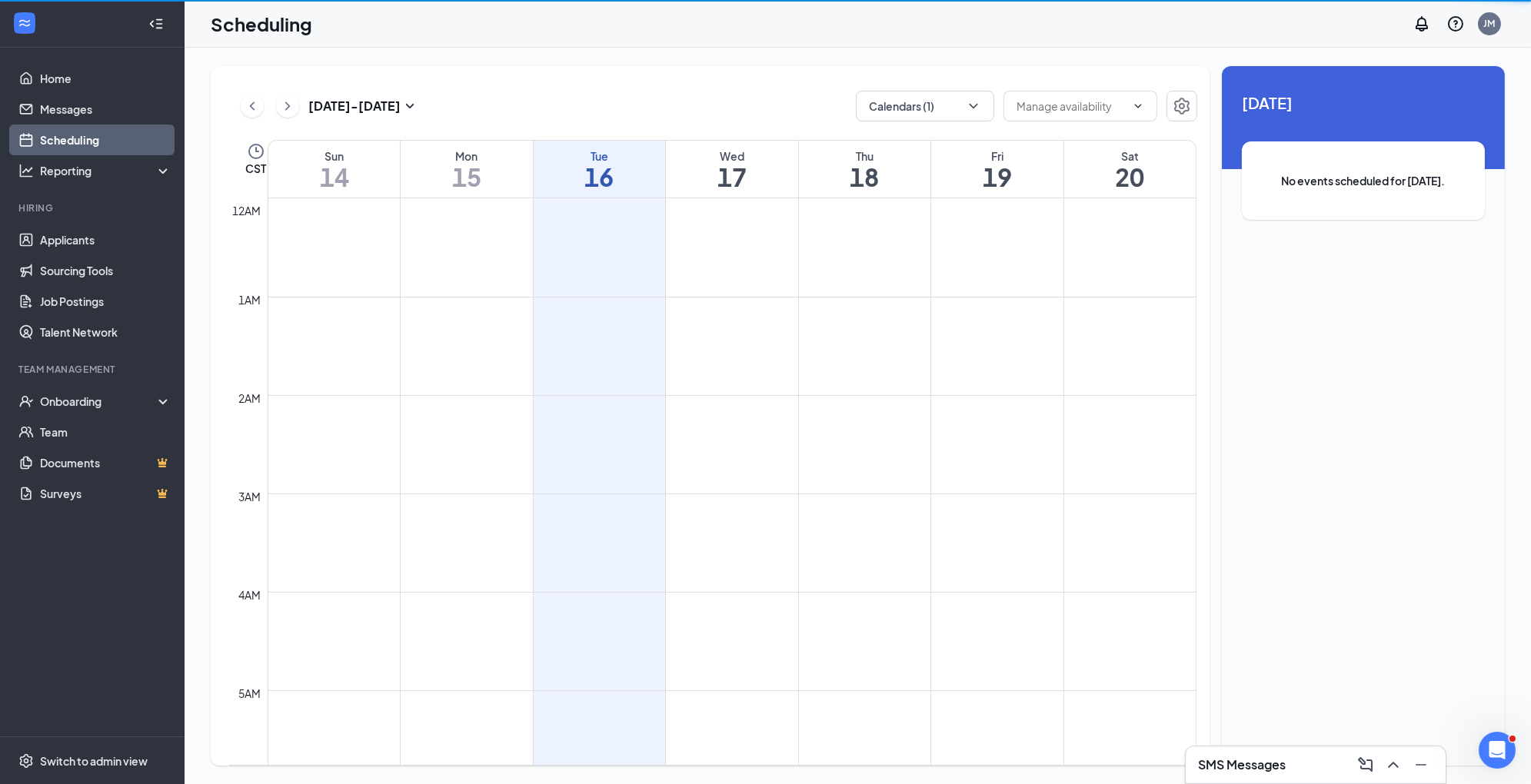
scroll to position [755, 0]
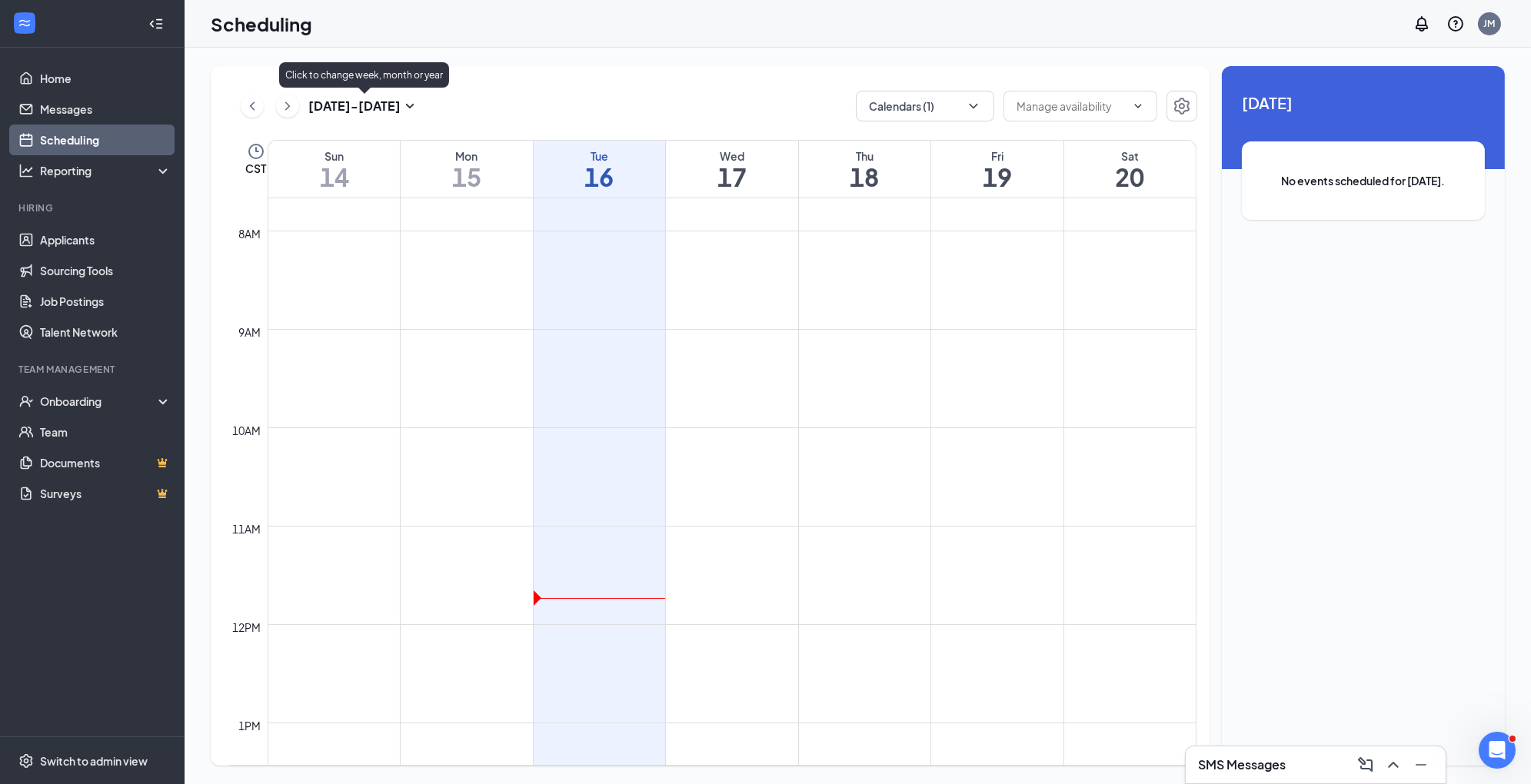
click at [409, 104] on icon "SmallChevronDown" at bounding box center [410, 107] width 19 height 19
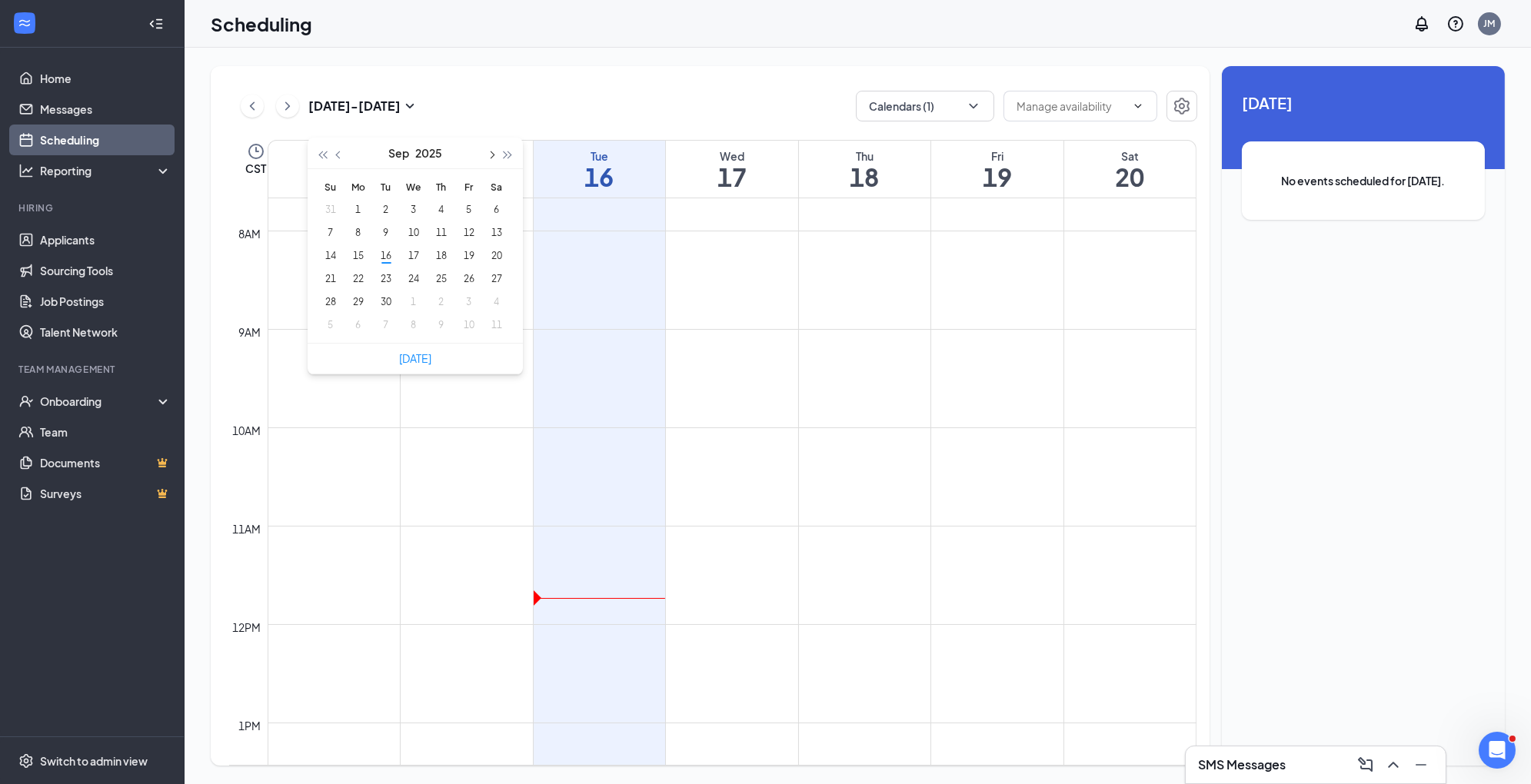
click at [487, 160] on button "button" at bounding box center [490, 152] width 17 height 31
click at [390, 233] on div "4" at bounding box center [386, 233] width 19 height 19
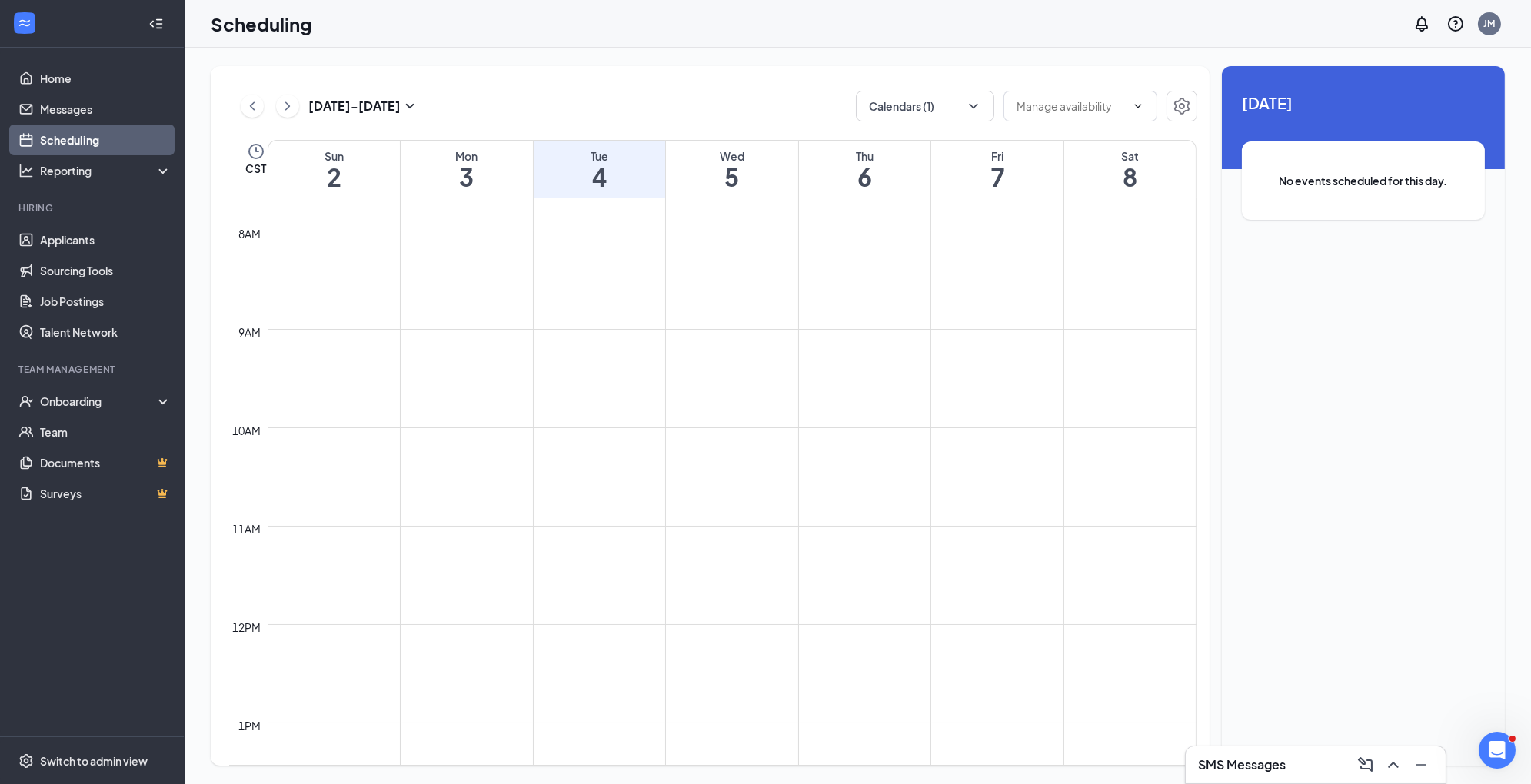
click at [678, 125] on div "[DATE] - [DATE] Calendars (1) CST Sun 2 Mon 3 Tue 4 Wed 5 Thu 6 Fri 7 Sat 8 12a…" at bounding box center [710, 415] width 999 height 700
click at [343, 110] on h3 "[DATE] - [DATE]" at bounding box center [355, 106] width 93 height 17
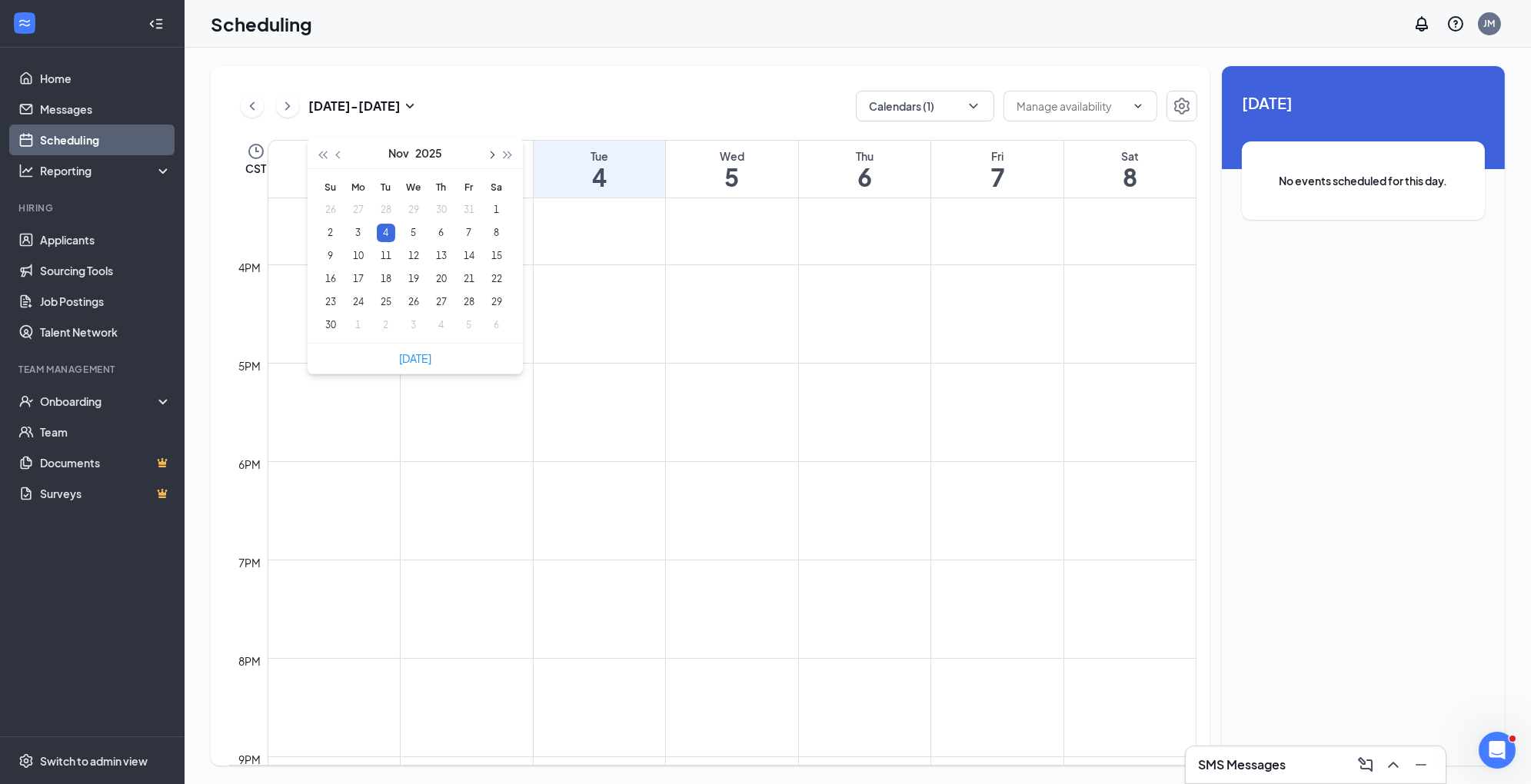
click at [493, 156] on span "button" at bounding box center [490, 155] width 7 height 7
type input "[DATE]"
click at [386, 205] on div "2" at bounding box center [386, 210] width 19 height 19
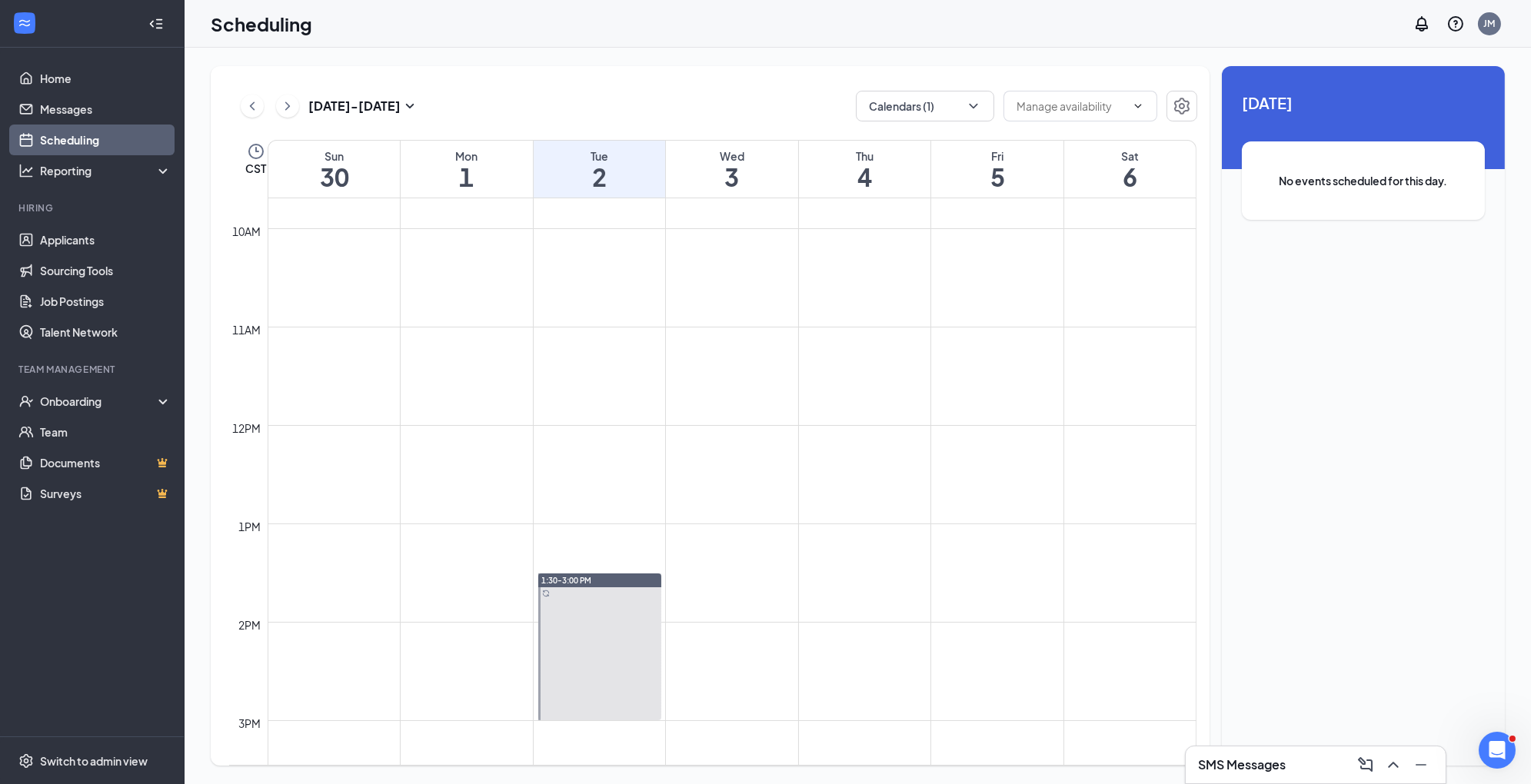
scroll to position [1114, 0]
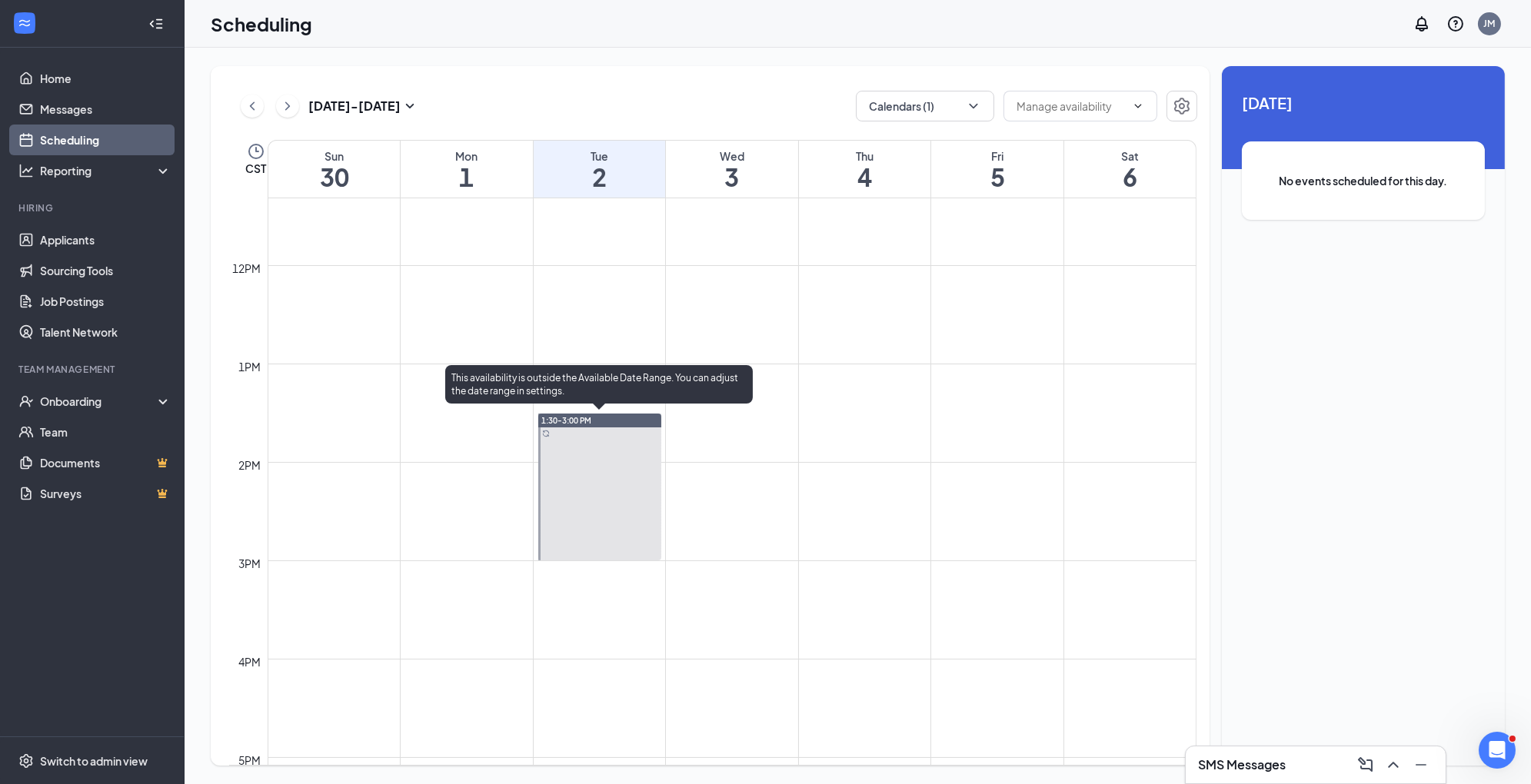
click at [602, 515] on div at bounding box center [600, 487] width 123 height 146
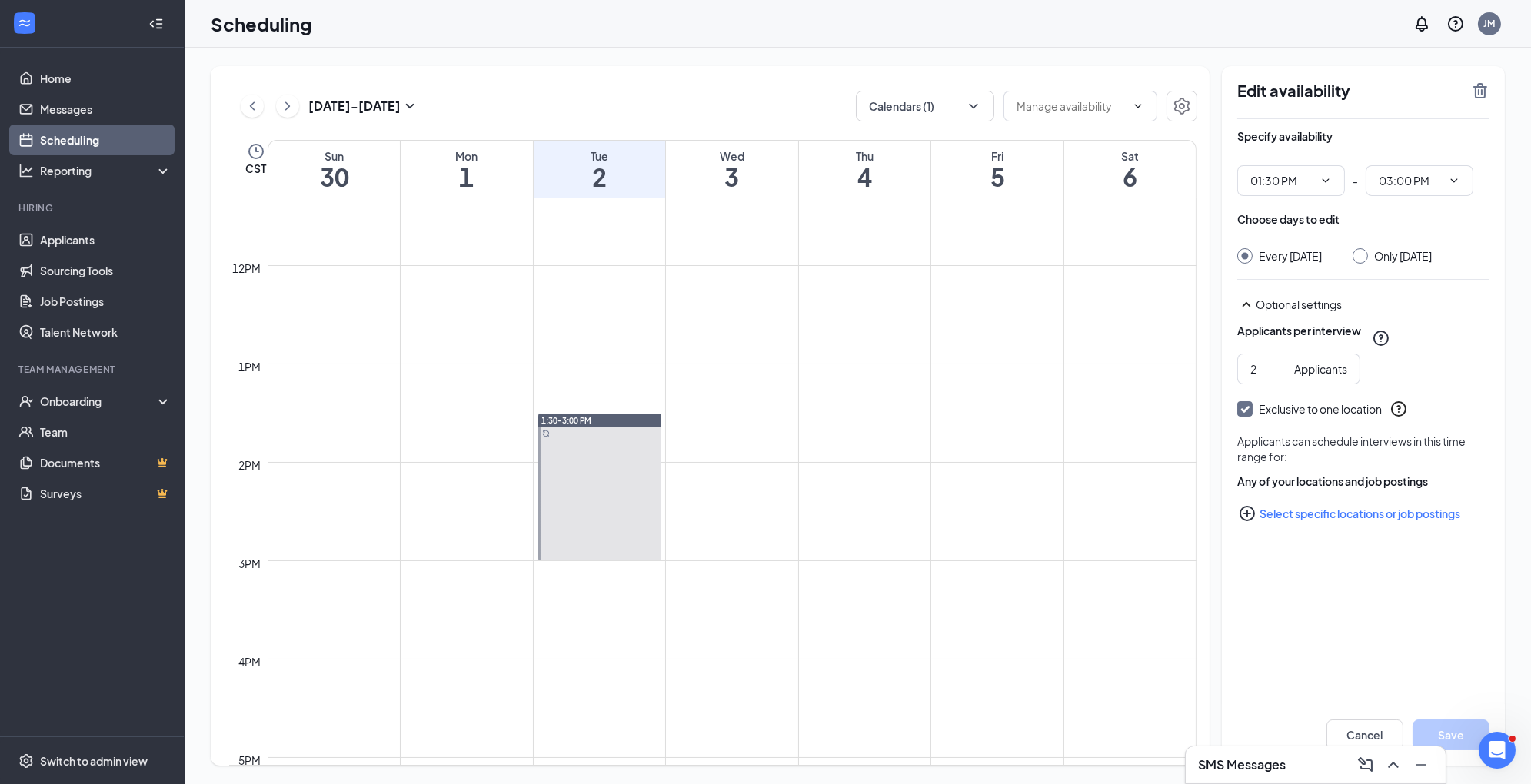
click at [1368, 259] on div at bounding box center [1360, 256] width 16 height 16
click at [1363, 257] on input "Only [DATE]" at bounding box center [1358, 254] width 11 height 11
radio input "true"
radio input "false"
click at [1486, 87] on icon "TrashOutline" at bounding box center [1479, 91] width 14 height 16
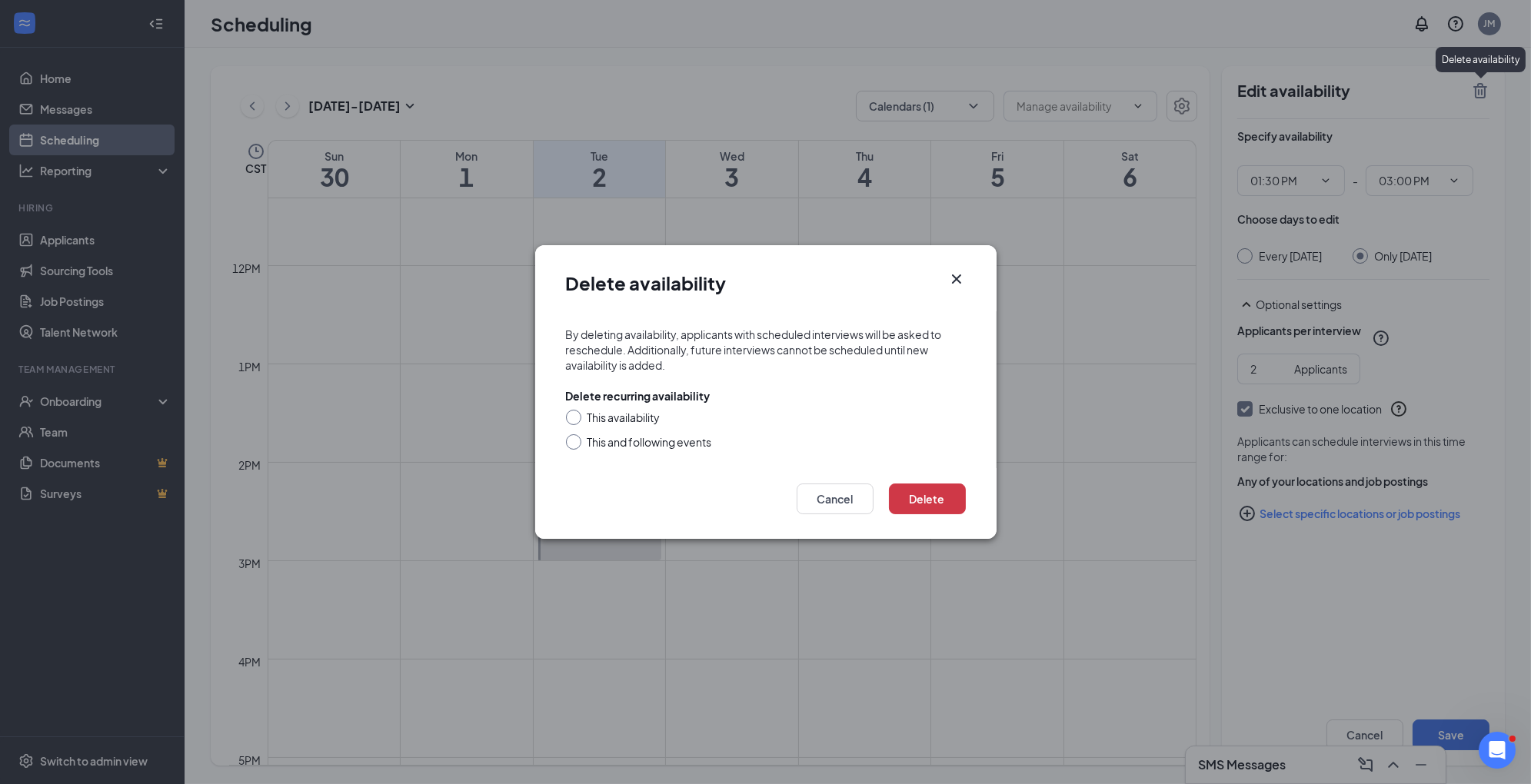
click at [574, 414] on input "This availability" at bounding box center [572, 415] width 11 height 11
radio input "true"
click at [937, 492] on button "Delete" at bounding box center [927, 499] width 77 height 31
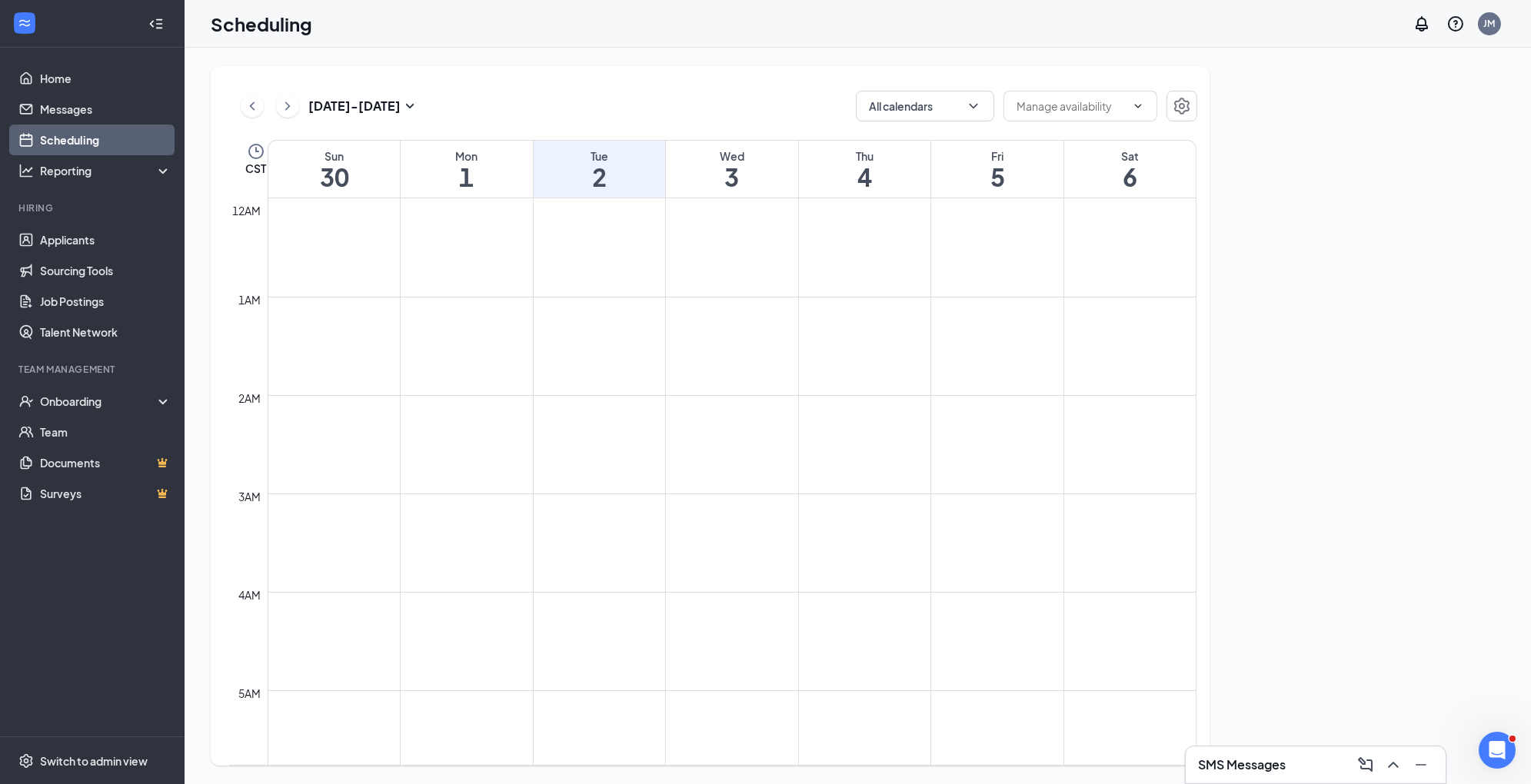
scroll to position [755, 0]
